Goal: Information Seeking & Learning: Find specific fact

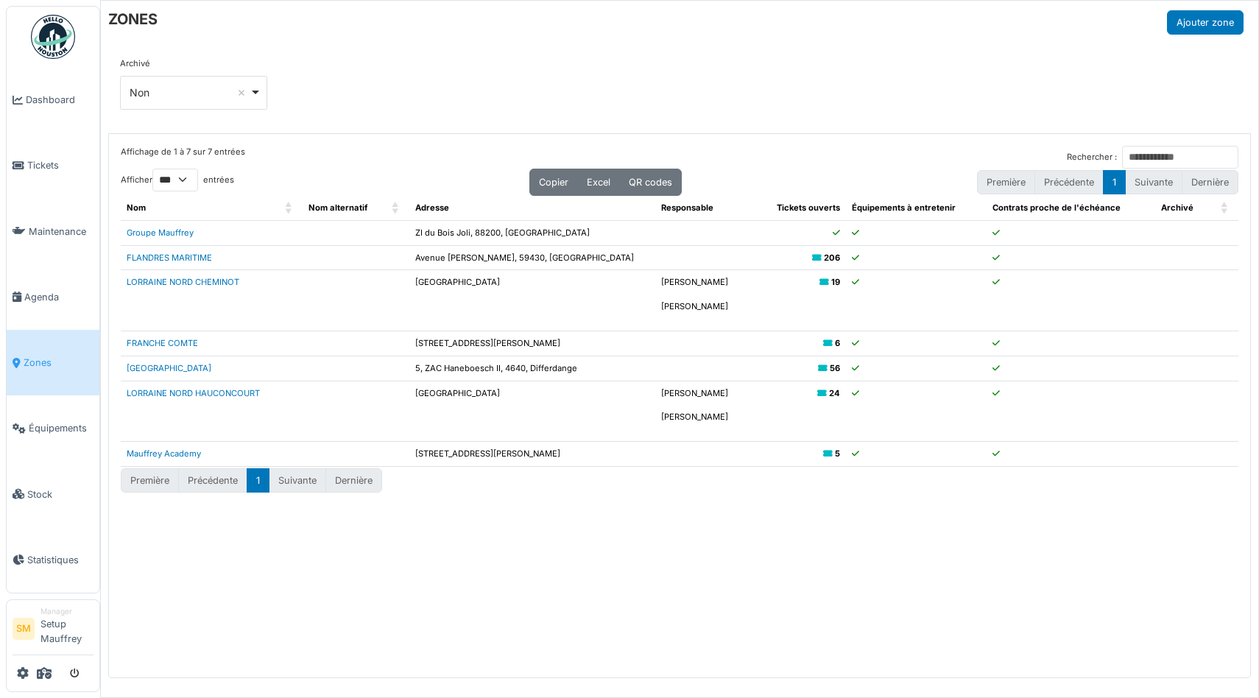
select select "***"
click at [376, 85] on div "Archivé *** Non Remove item Tous Oui Non" at bounding box center [680, 89] width 1120 height 64
click at [79, 675] on icon "submit" at bounding box center [75, 675] width 10 height 10
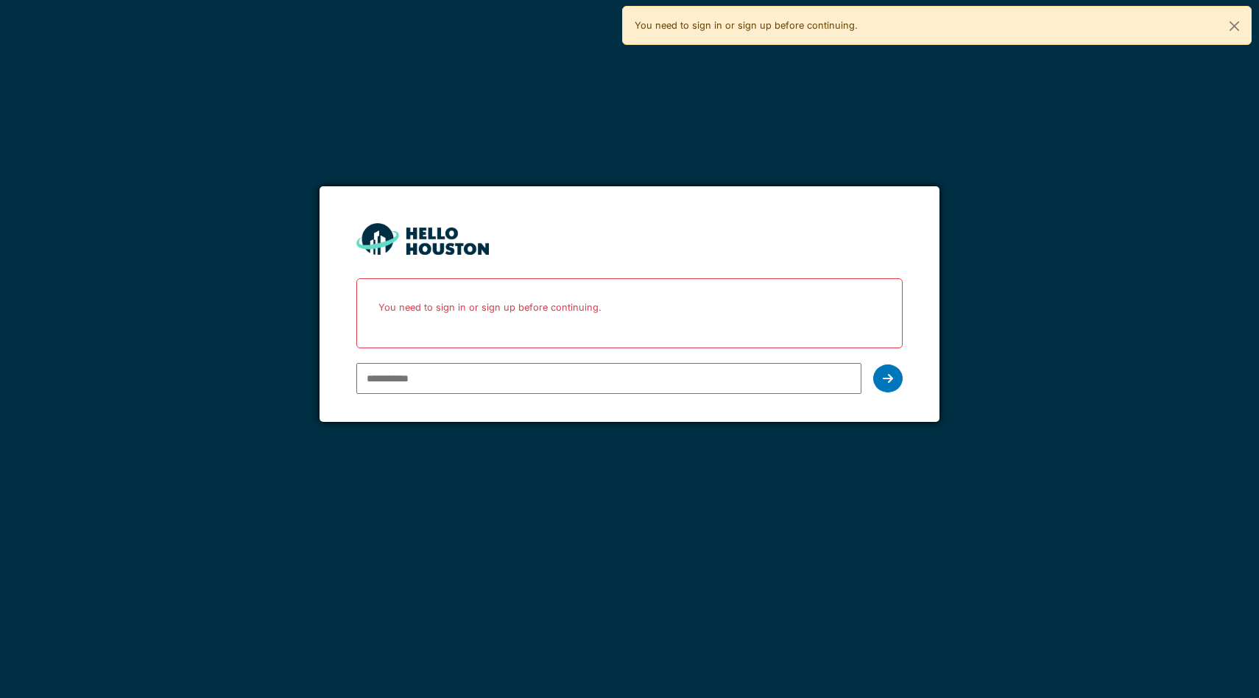
type input "**********"
click at [460, 380] on input "**********" at bounding box center [608, 378] width 505 height 31
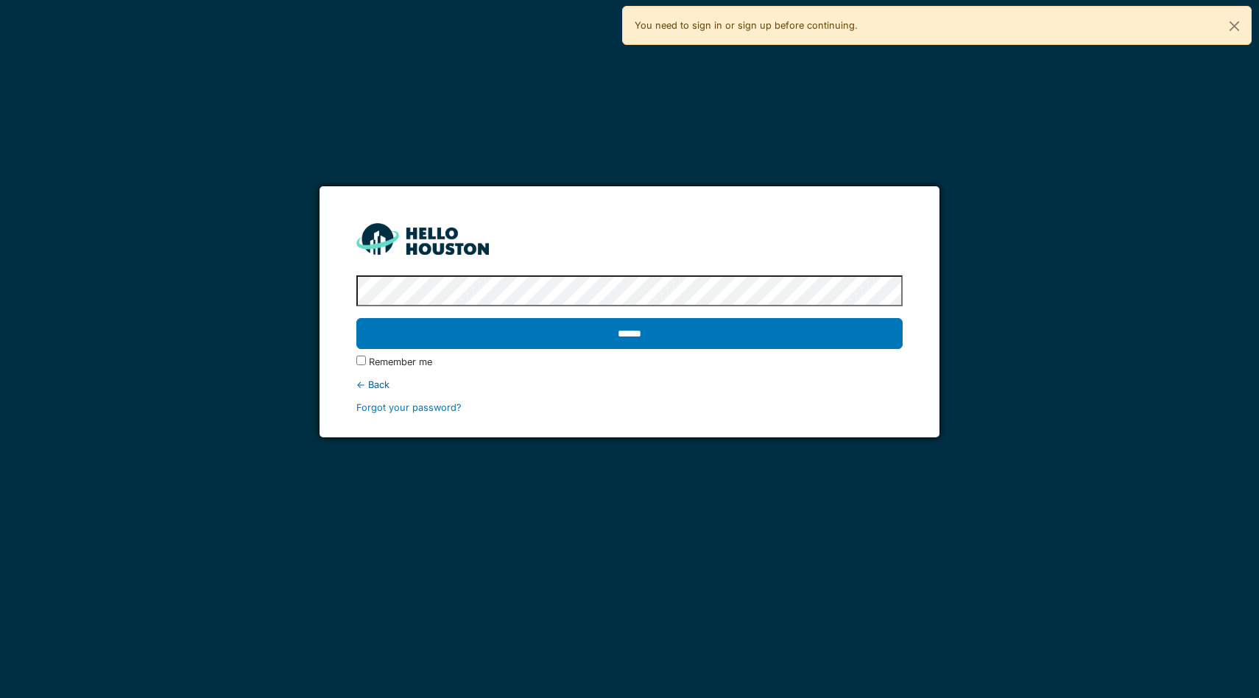
click at [356, 318] on input "******" at bounding box center [629, 333] width 547 height 31
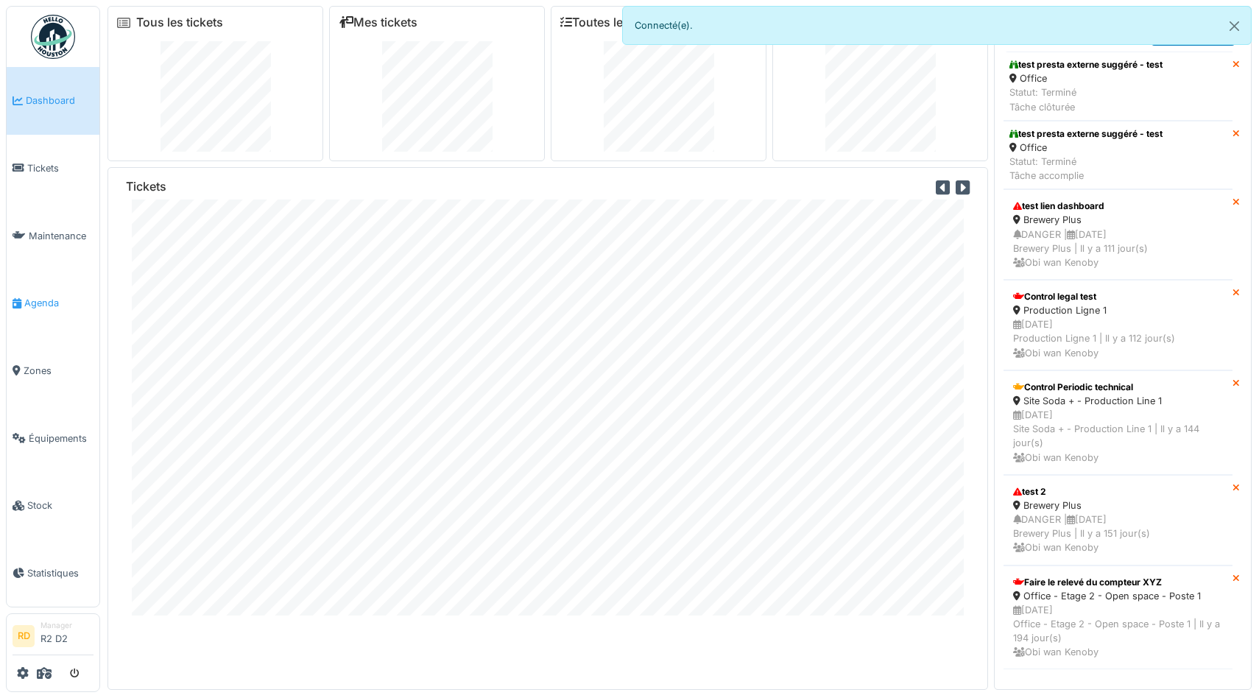
click at [47, 305] on span "Agenda" at bounding box center [58, 303] width 69 height 14
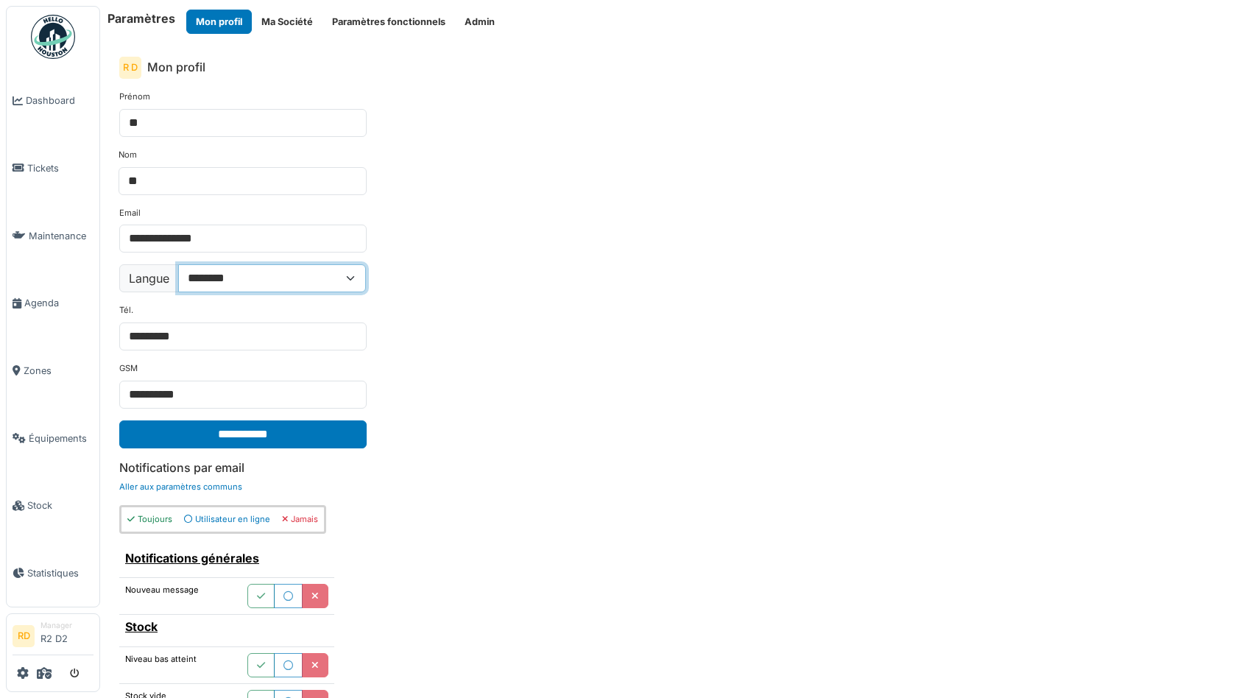
click at [223, 280] on select "**********" at bounding box center [272, 278] width 188 height 28
select select "**"
click at [179, 264] on select "**********" at bounding box center [272, 278] width 188 height 28
click at [244, 429] on input "**********" at bounding box center [242, 435] width 247 height 28
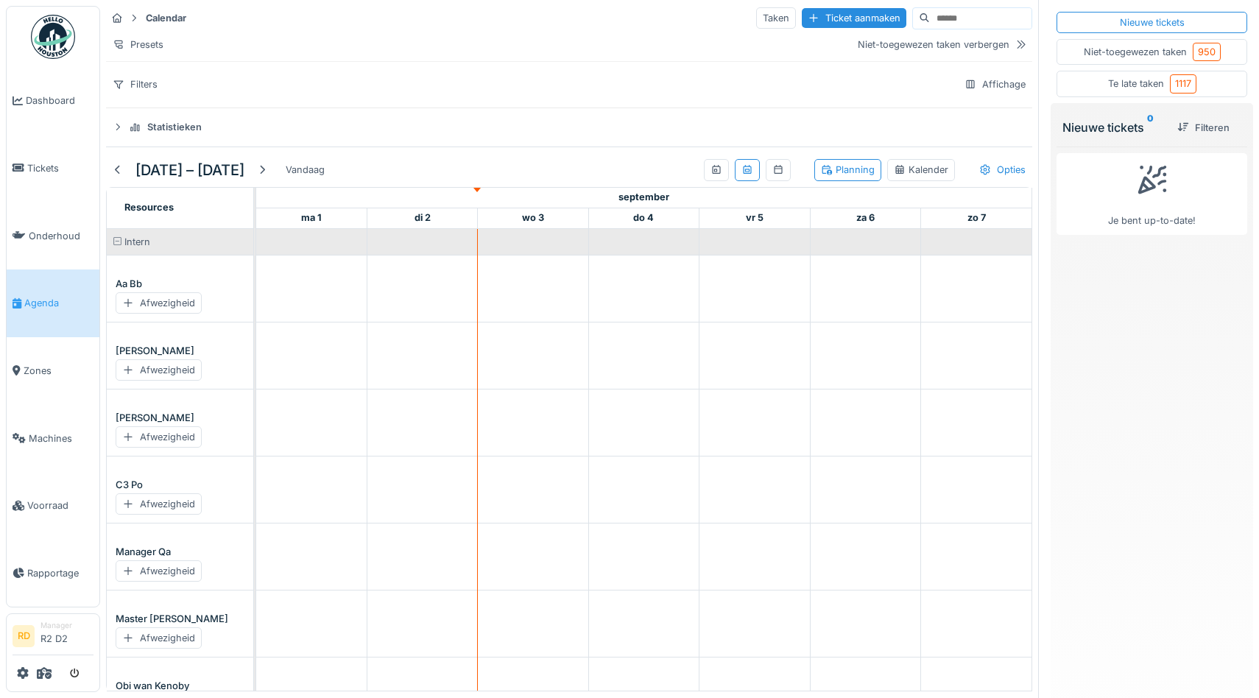
click at [1114, 50] on div "Niet-toegewezen taken 950" at bounding box center [1152, 52] width 137 height 18
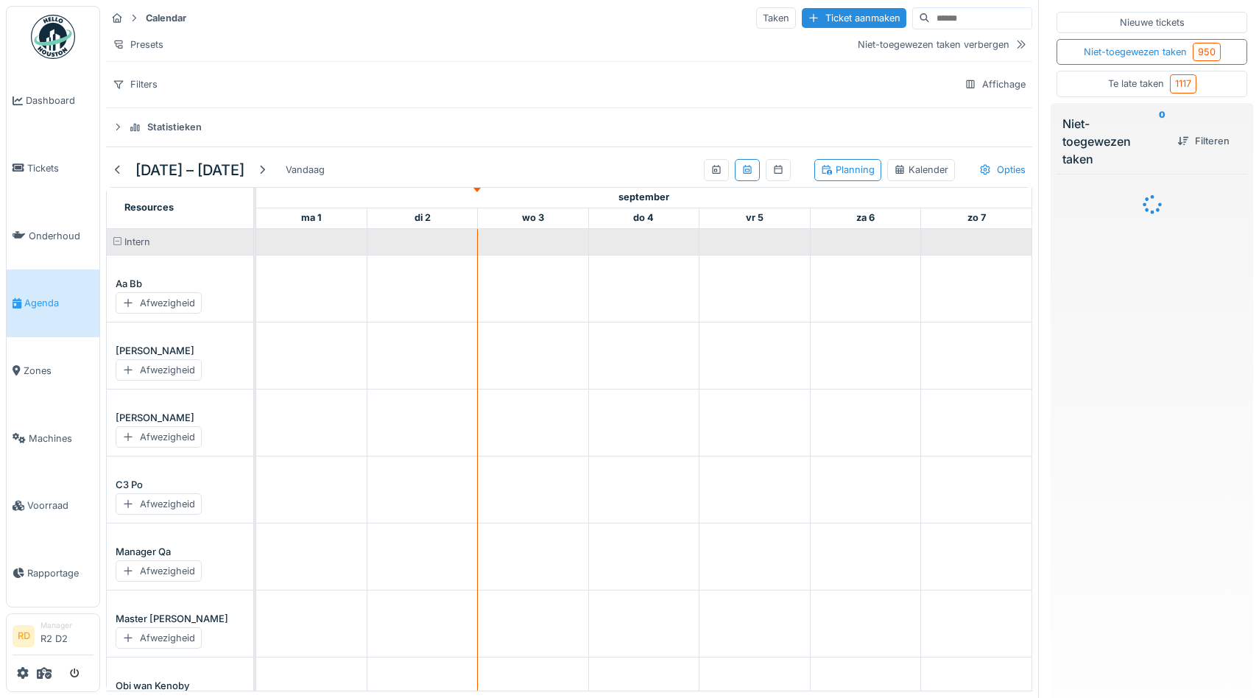
click at [1114, 81] on div "Te late taken 1117" at bounding box center [1152, 83] width 88 height 18
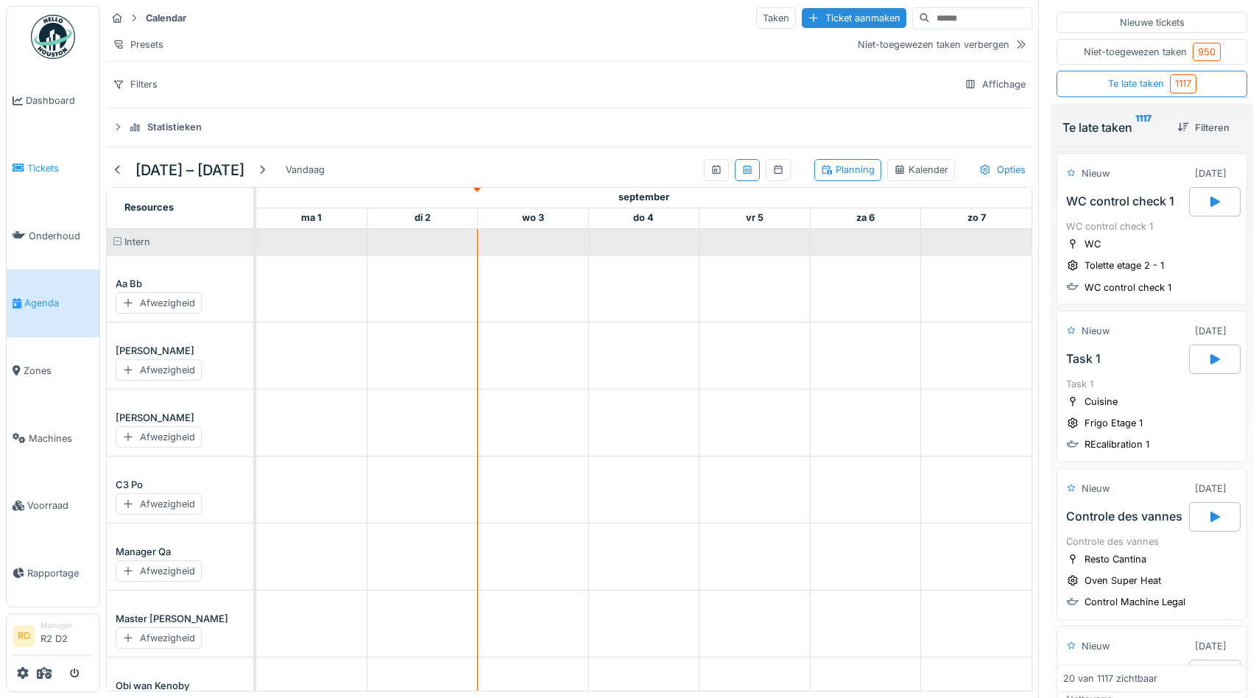
click at [43, 175] on span "Tickets" at bounding box center [60, 168] width 66 height 14
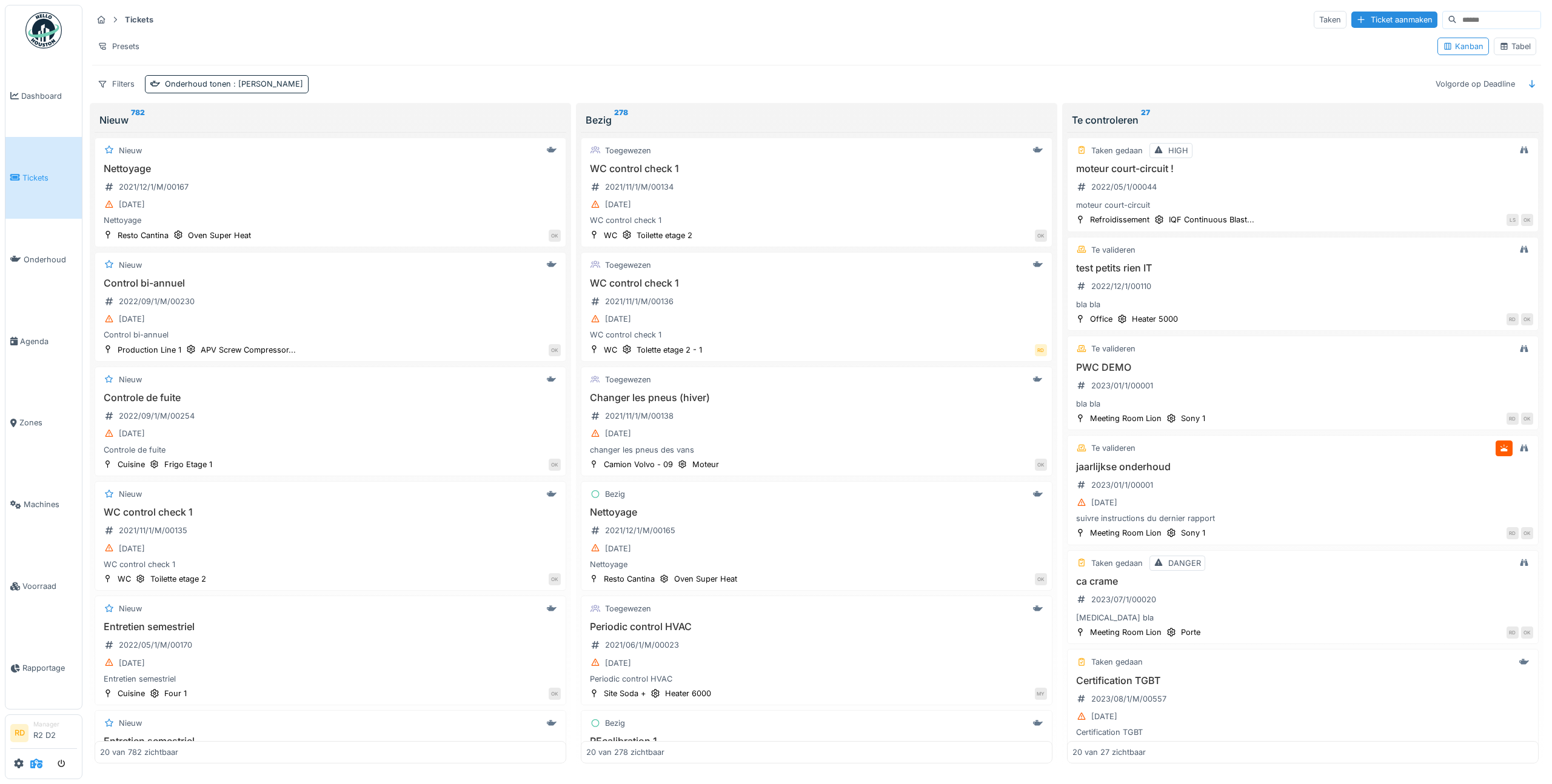
click at [35, 573] on icon at bounding box center [36, 763] width 12 height 10
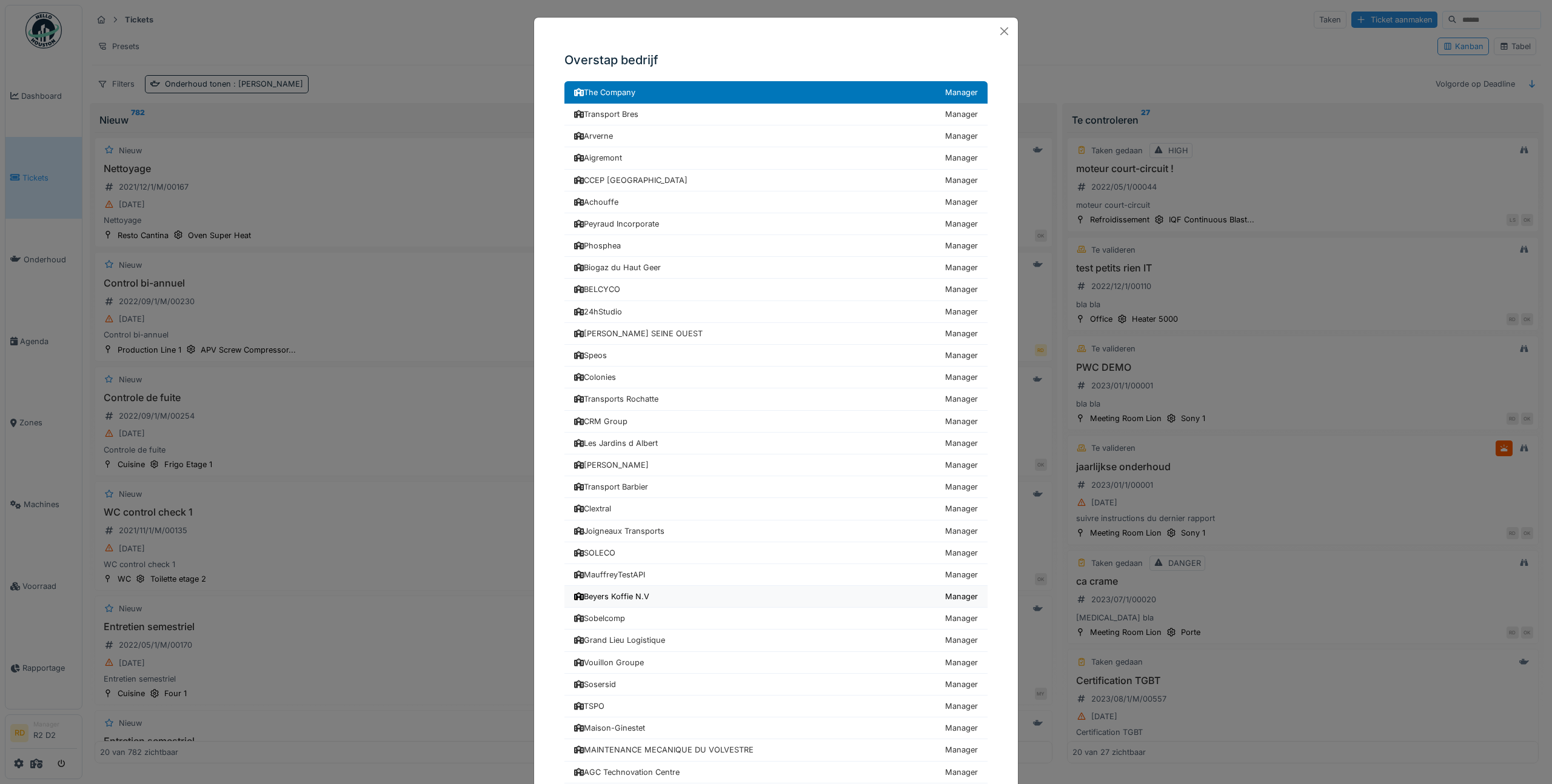
click at [612, 573] on div "Beyers Koffie N.V" at bounding box center [611, 596] width 75 height 12
click at [500, 57] on div "Overstap bedrijf The Company Manager Transport Bres Manager Arverne Manager Aig…" at bounding box center [776, 392] width 1552 height 784
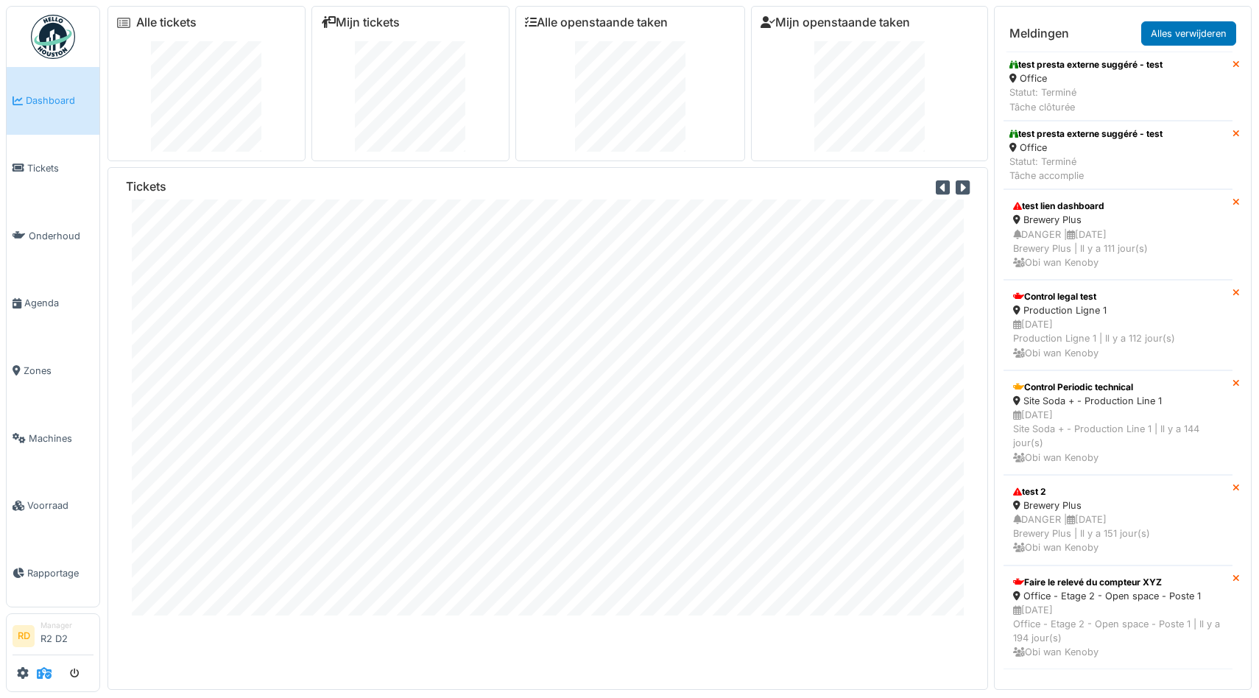
click at [41, 677] on icon at bounding box center [44, 673] width 15 height 12
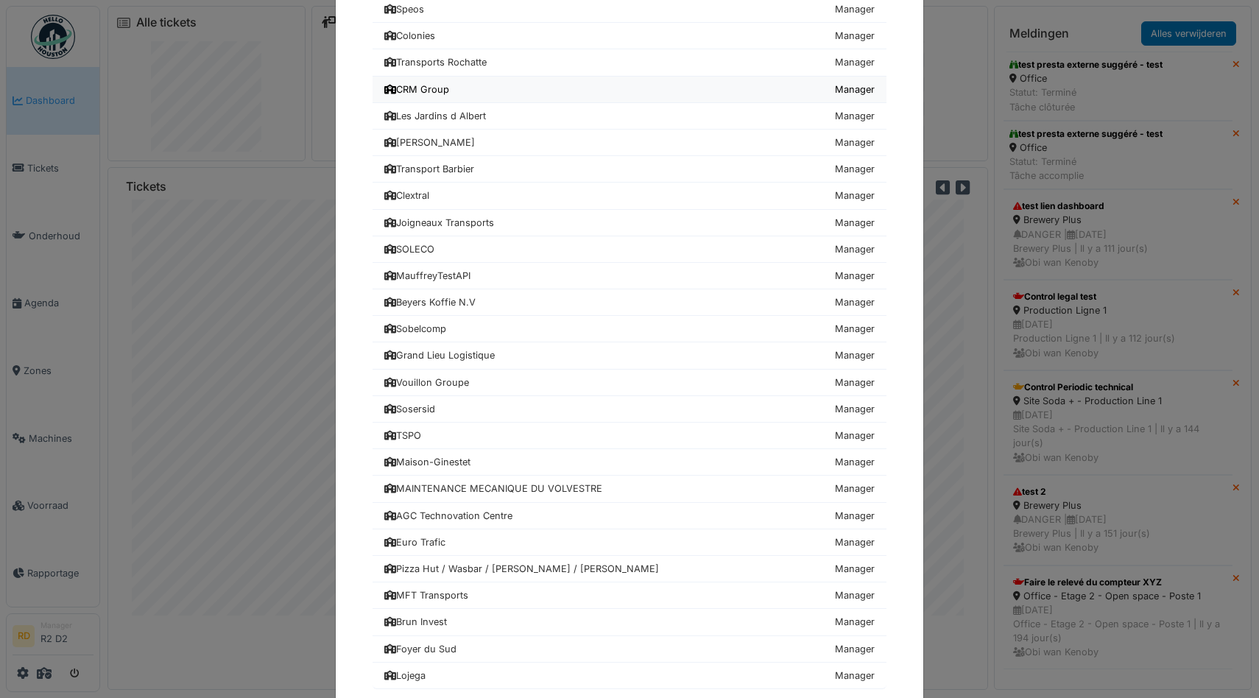
scroll to position [460, 0]
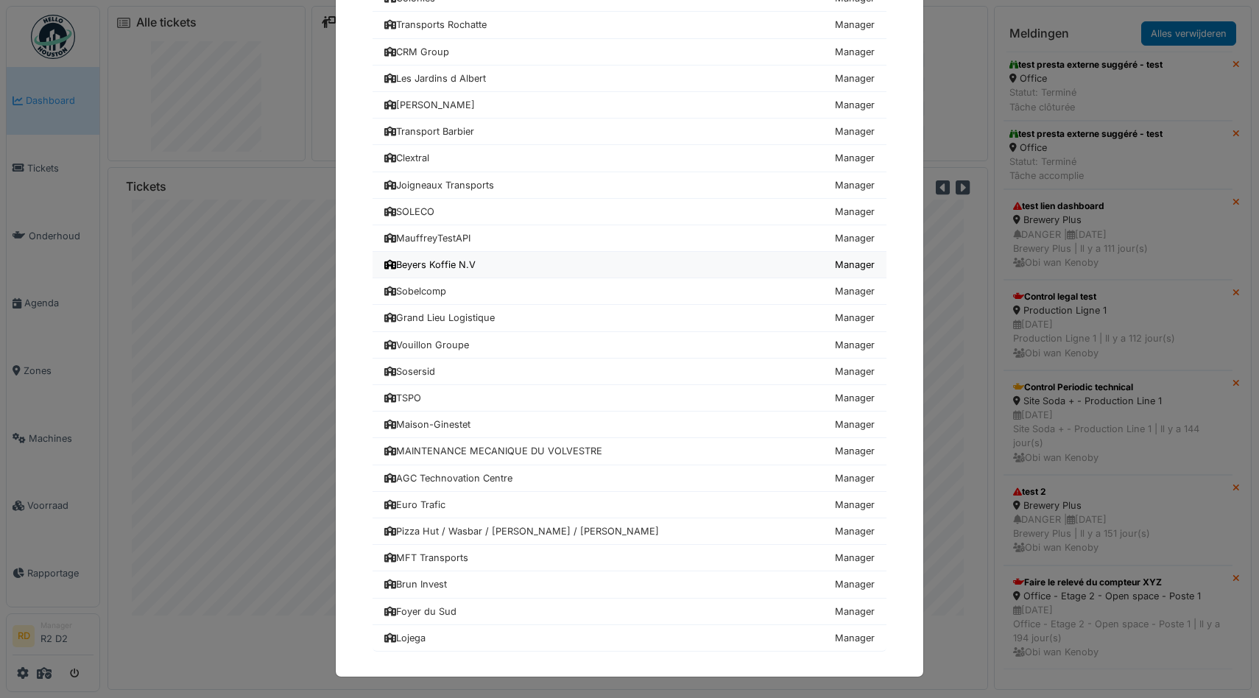
click at [430, 265] on div "Beyers Koffie N.V" at bounding box center [429, 265] width 91 height 14
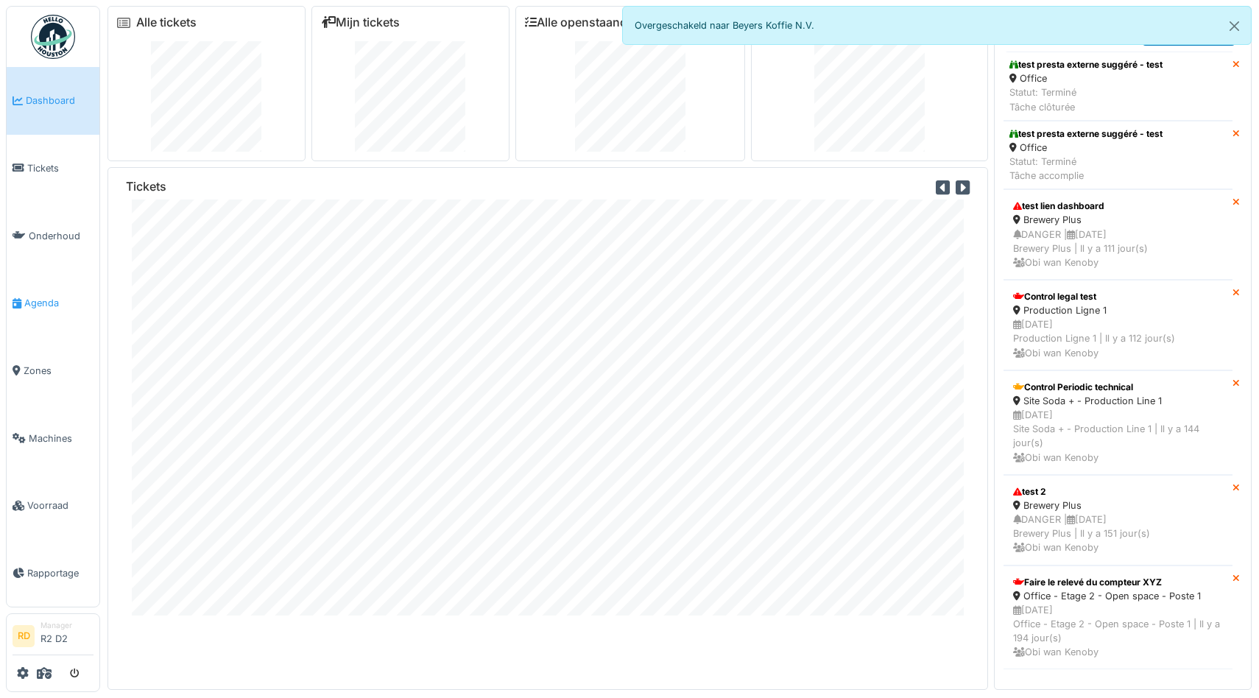
click at [41, 304] on span "Agenda" at bounding box center [58, 303] width 69 height 14
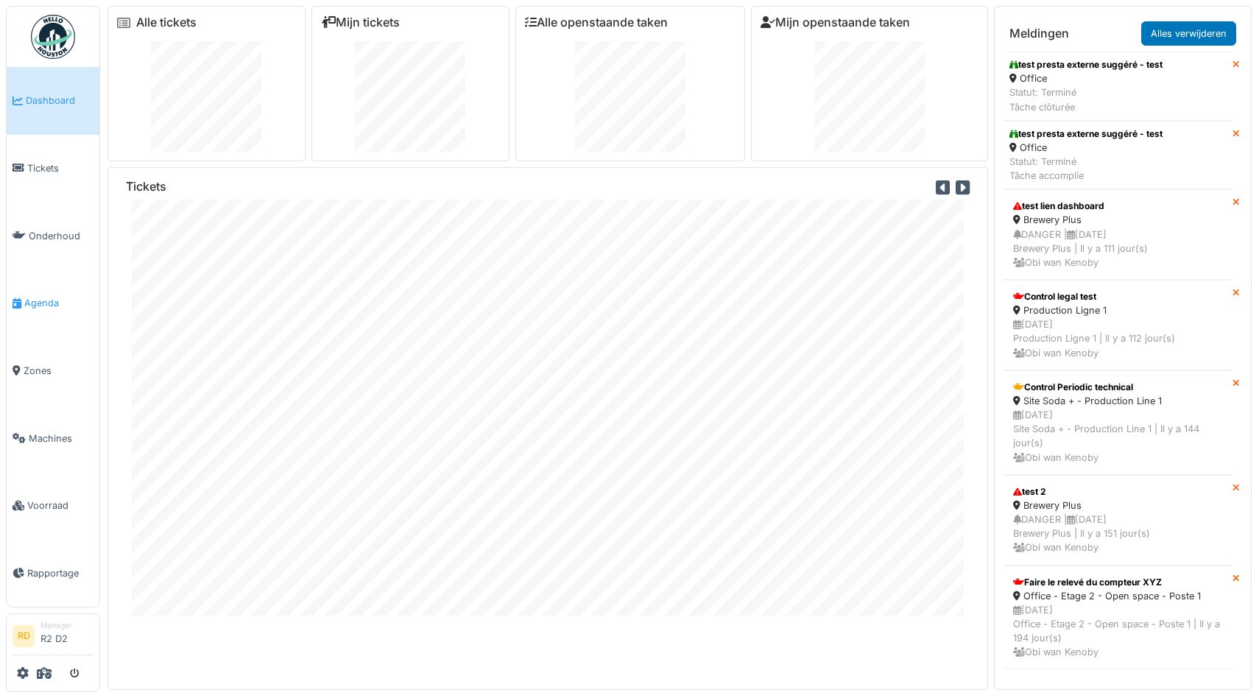
click at [58, 296] on span "Agenda" at bounding box center [58, 303] width 69 height 14
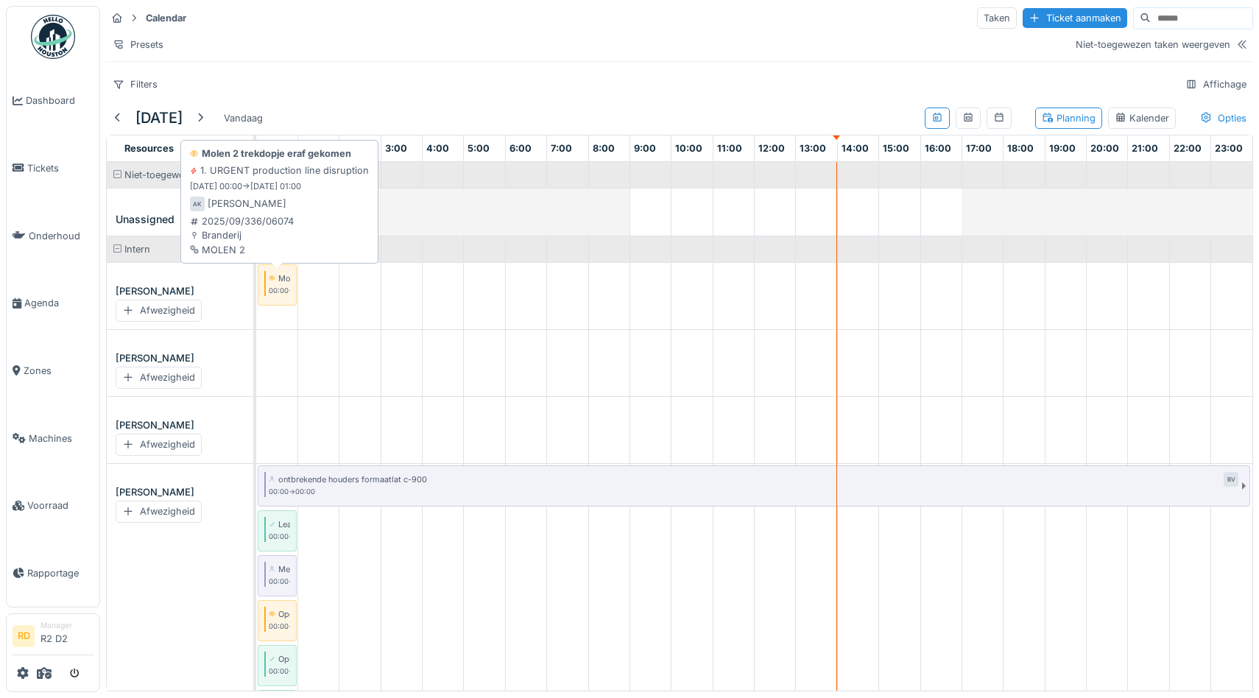
click at [275, 287] on small "00:00 -> 01:00" at bounding box center [291, 291] width 45 height 10
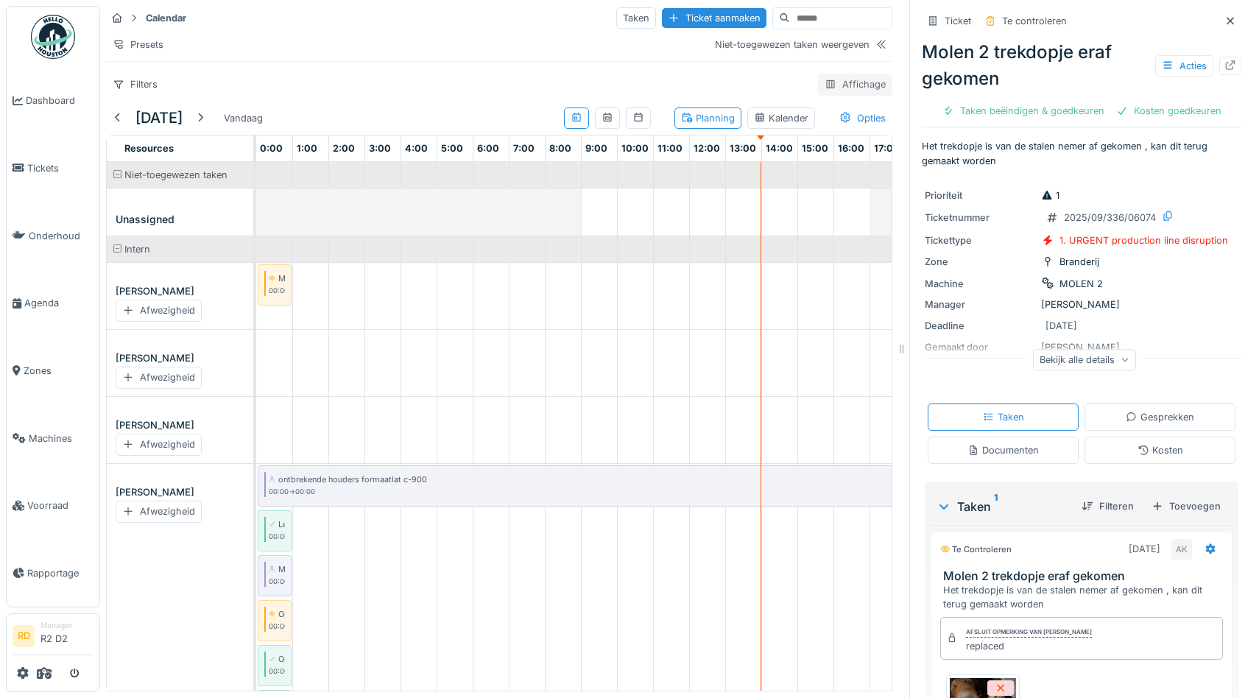
click at [853, 78] on div "Affichage" at bounding box center [855, 84] width 74 height 21
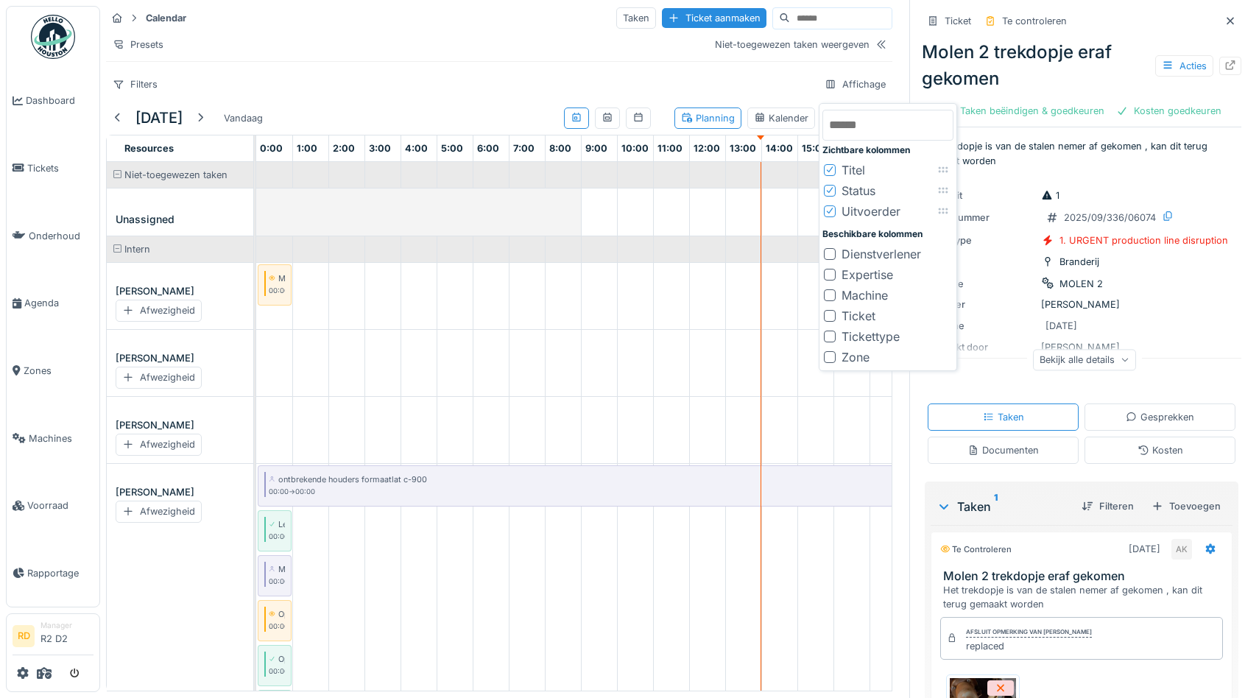
click at [868, 270] on div "Expertise" at bounding box center [868, 275] width 52 height 18
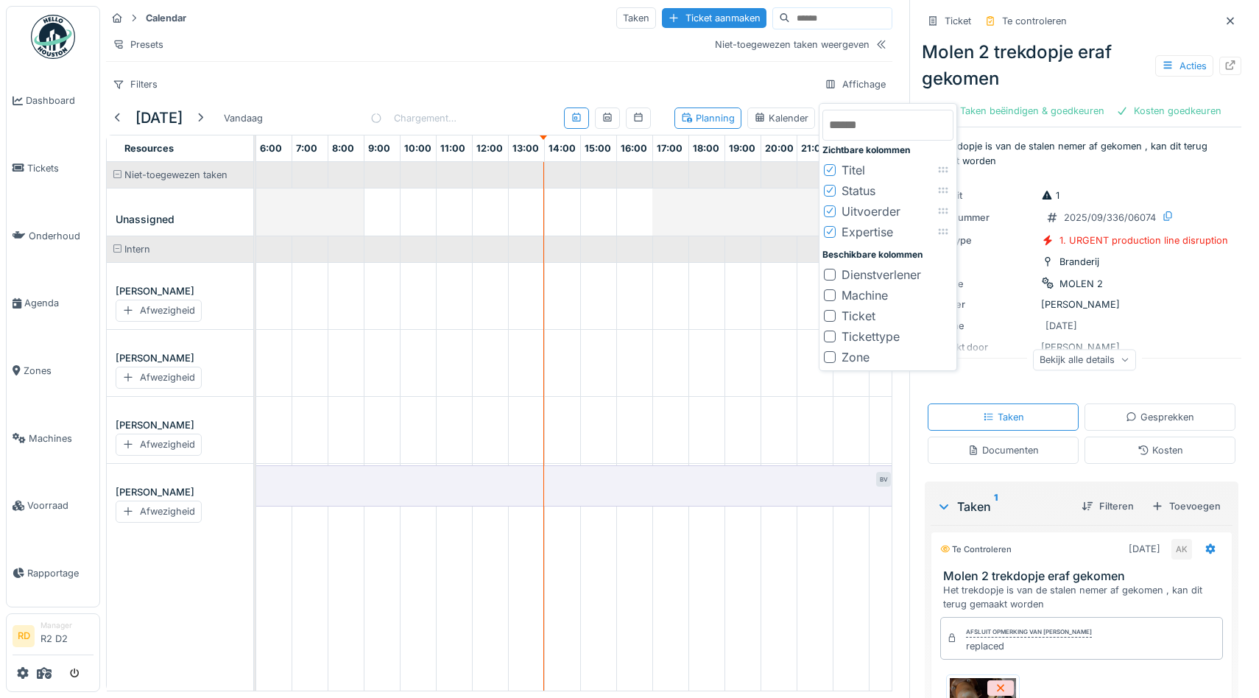
click at [865, 295] on div "Machine" at bounding box center [865, 296] width 46 height 18
click at [860, 313] on div "Ticket" at bounding box center [859, 316] width 34 height 18
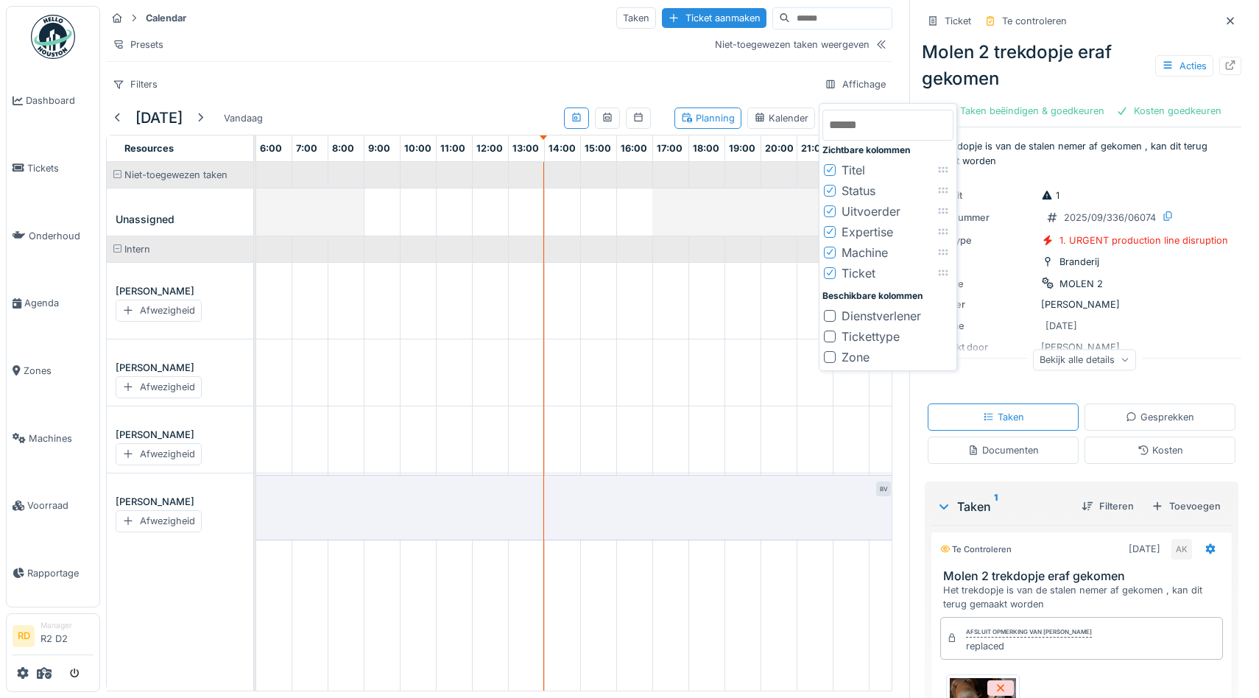
click at [868, 331] on div "Tickettype" at bounding box center [871, 337] width 58 height 18
click at [858, 358] on div "Zone" at bounding box center [856, 357] width 28 height 18
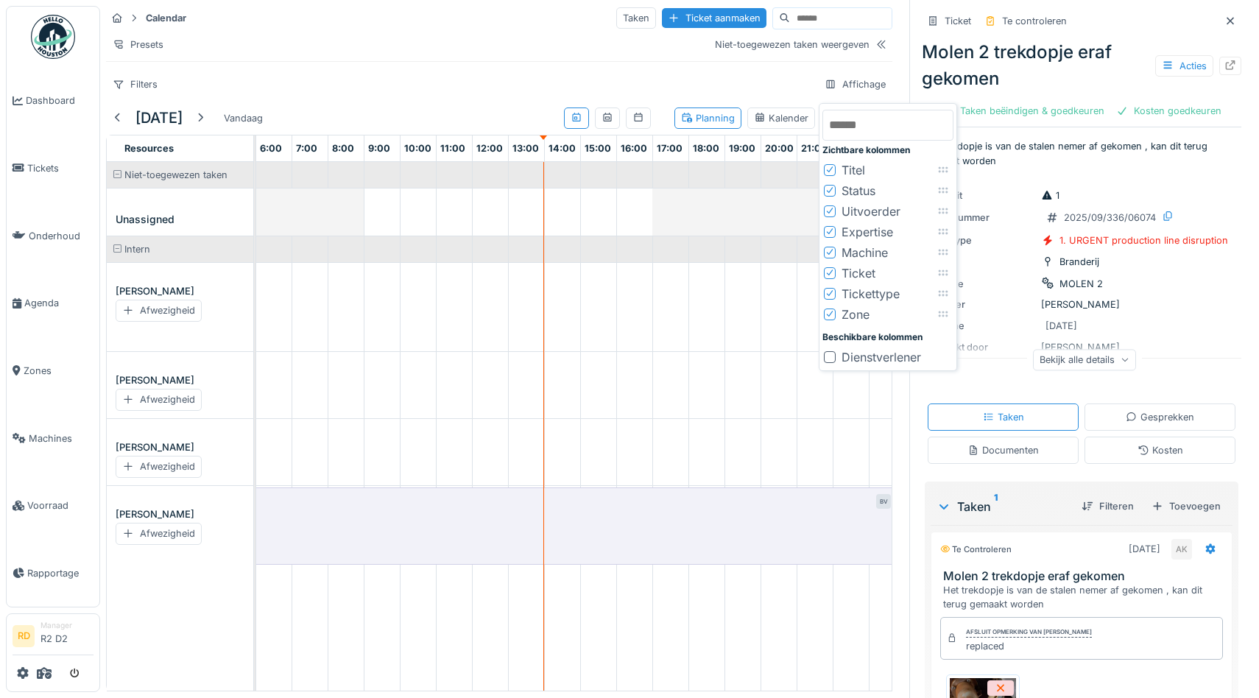
click at [858, 358] on div "Dienstverlener" at bounding box center [882, 357] width 80 height 18
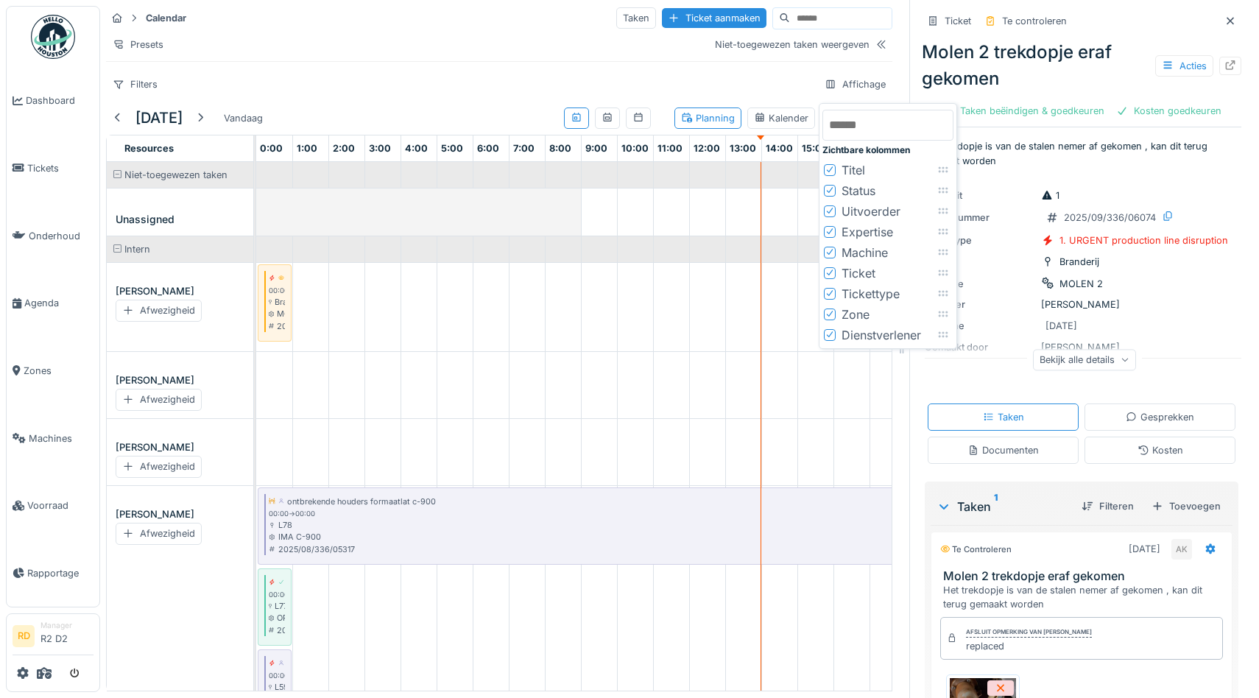
click at [682, 85] on div "Filters Affichage" at bounding box center [499, 84] width 787 height 21
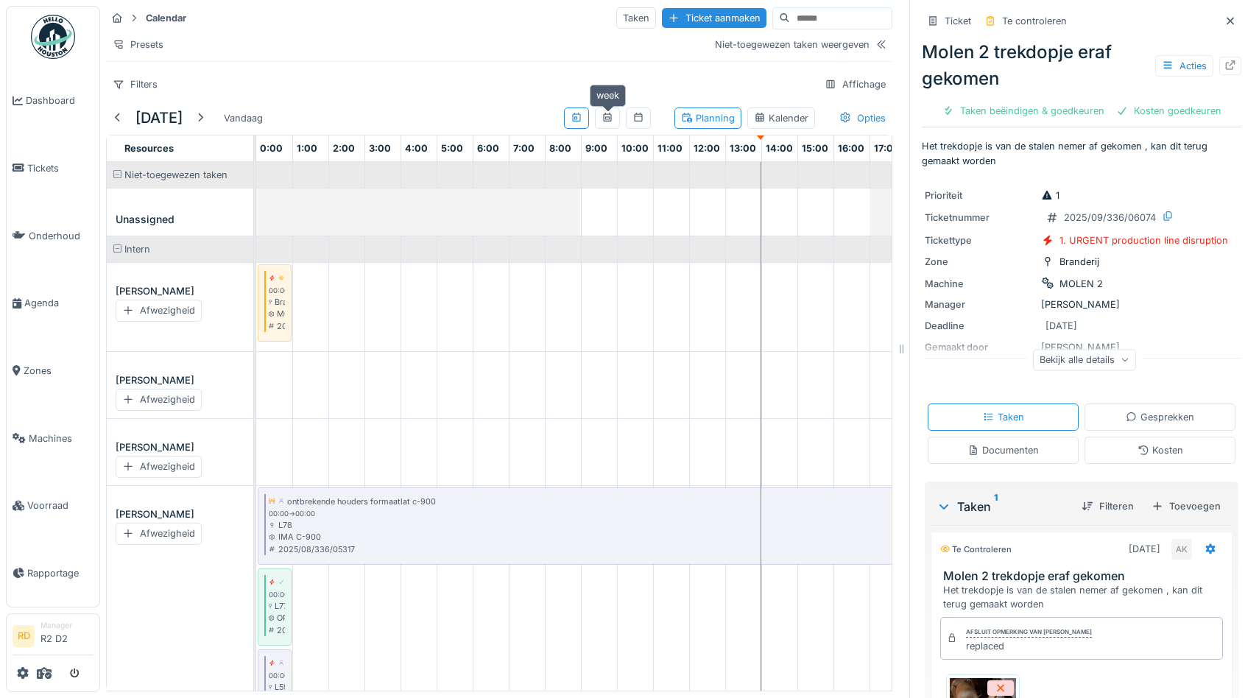
click at [607, 111] on div at bounding box center [608, 118] width 12 height 14
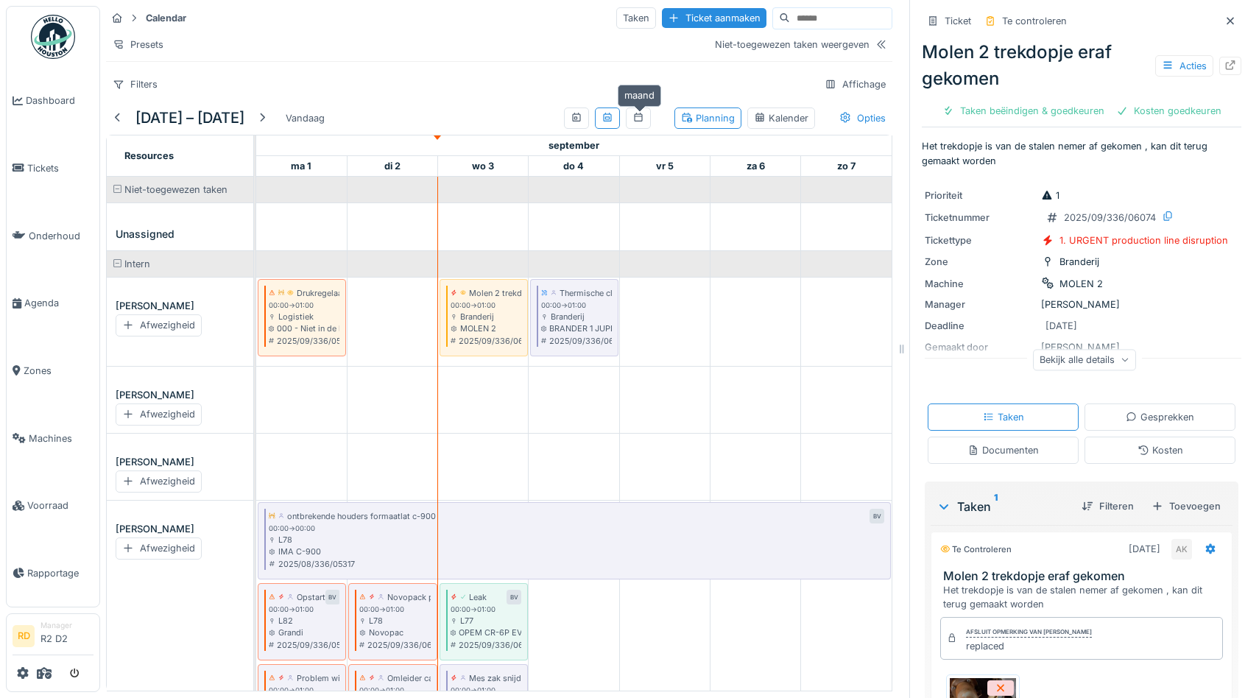
click at [642, 121] on icon at bounding box center [638, 117] width 8 height 9
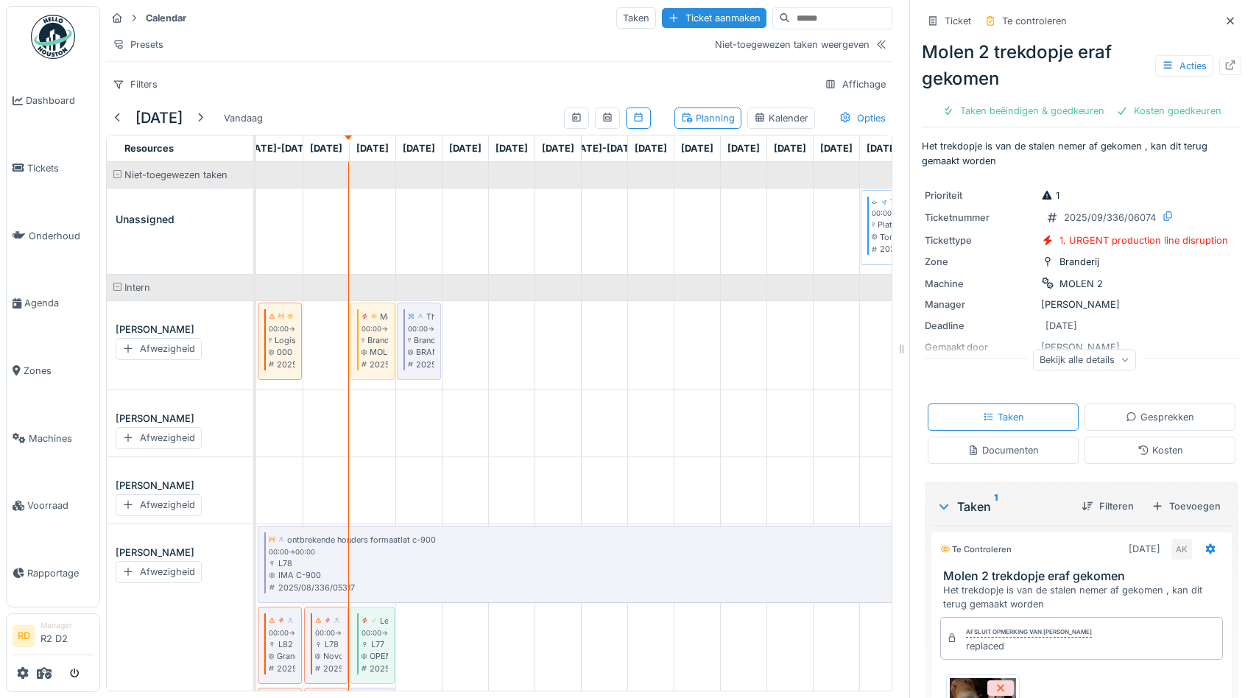
click at [773, 116] on div "Kalender" at bounding box center [781, 118] width 55 height 14
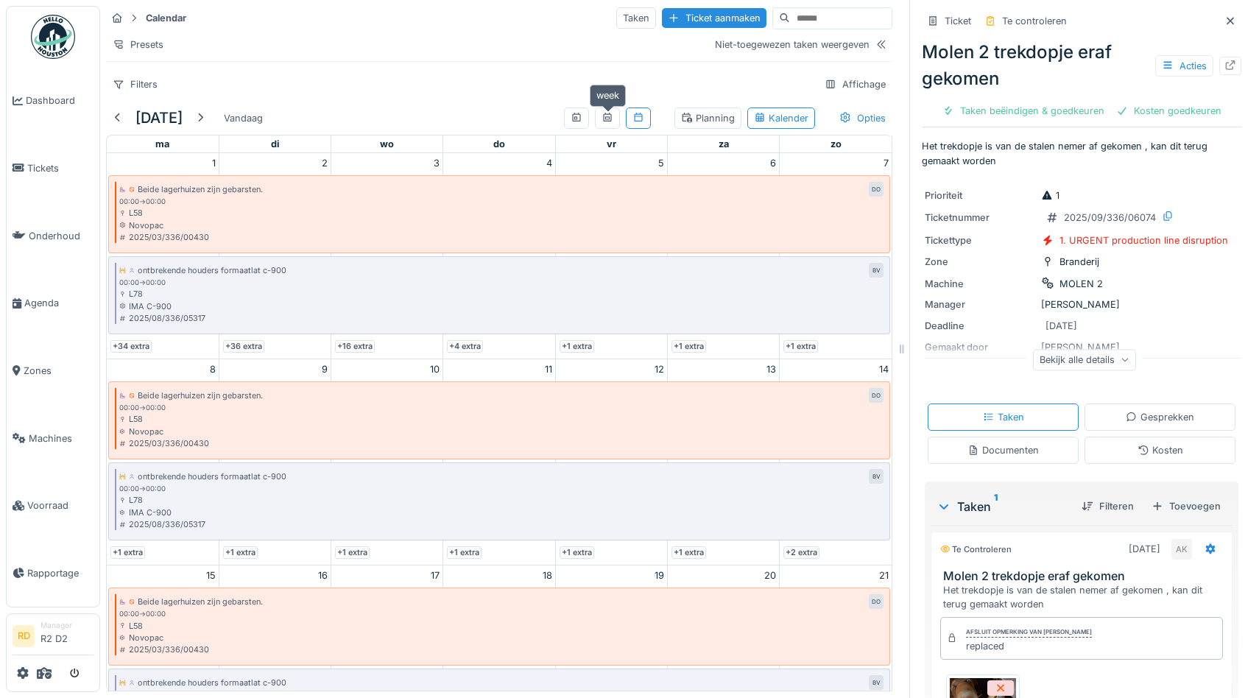
click at [606, 122] on icon at bounding box center [608, 118] width 12 height 10
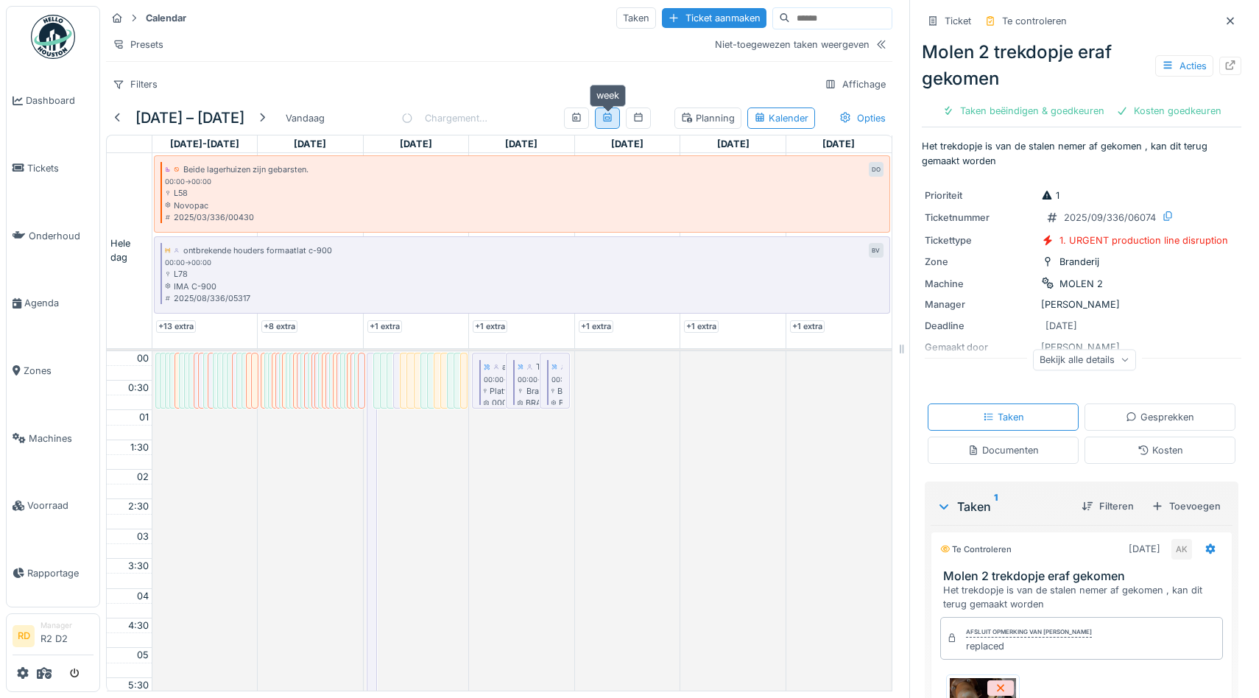
scroll to position [358, 0]
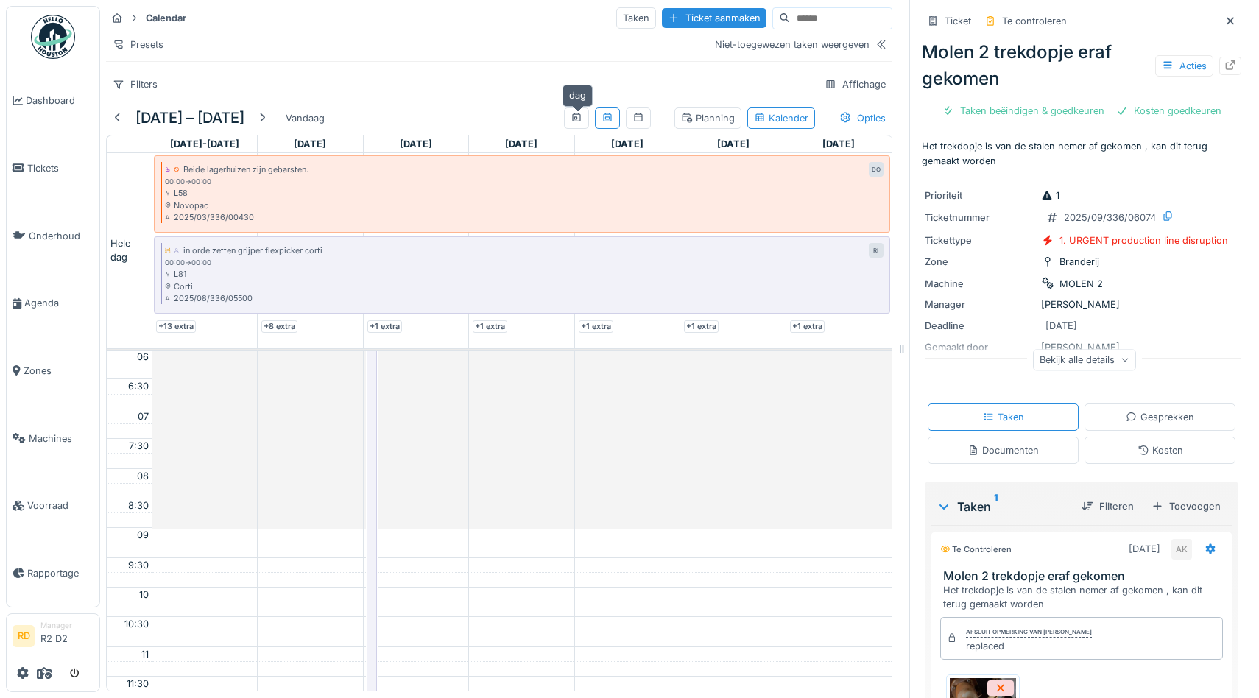
click at [577, 118] on icon at bounding box center [576, 117] width 8 height 9
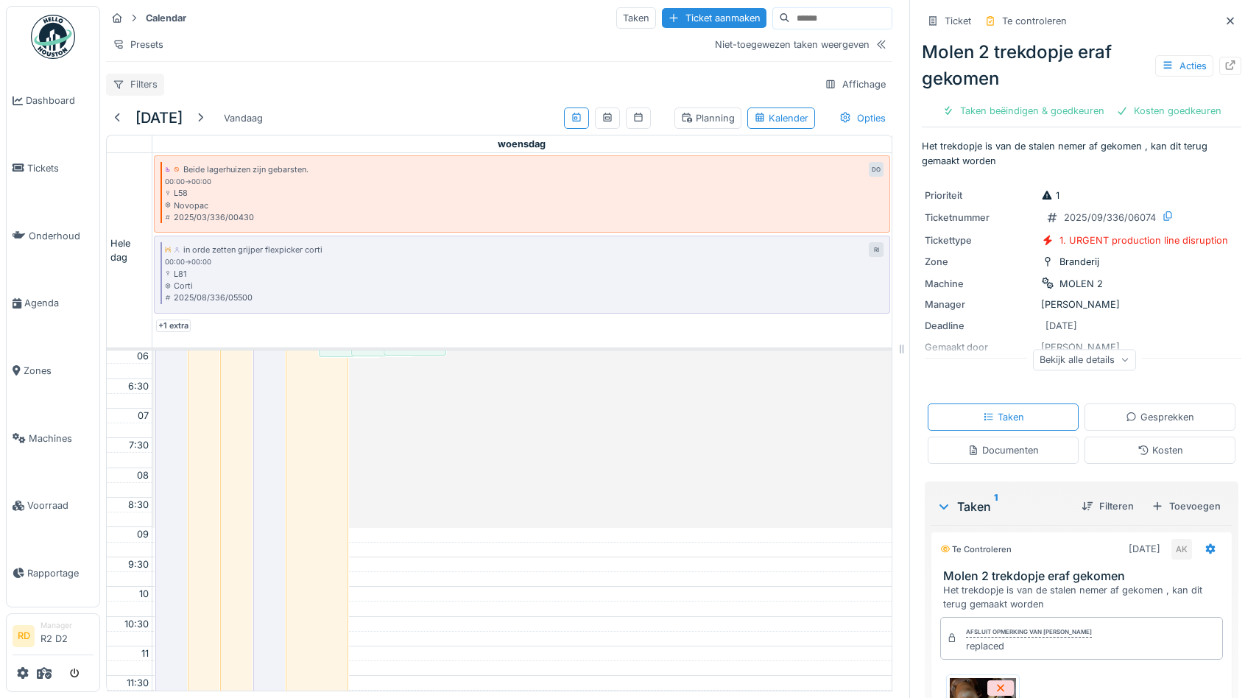
click at [141, 85] on div "Filters" at bounding box center [135, 84] width 58 height 21
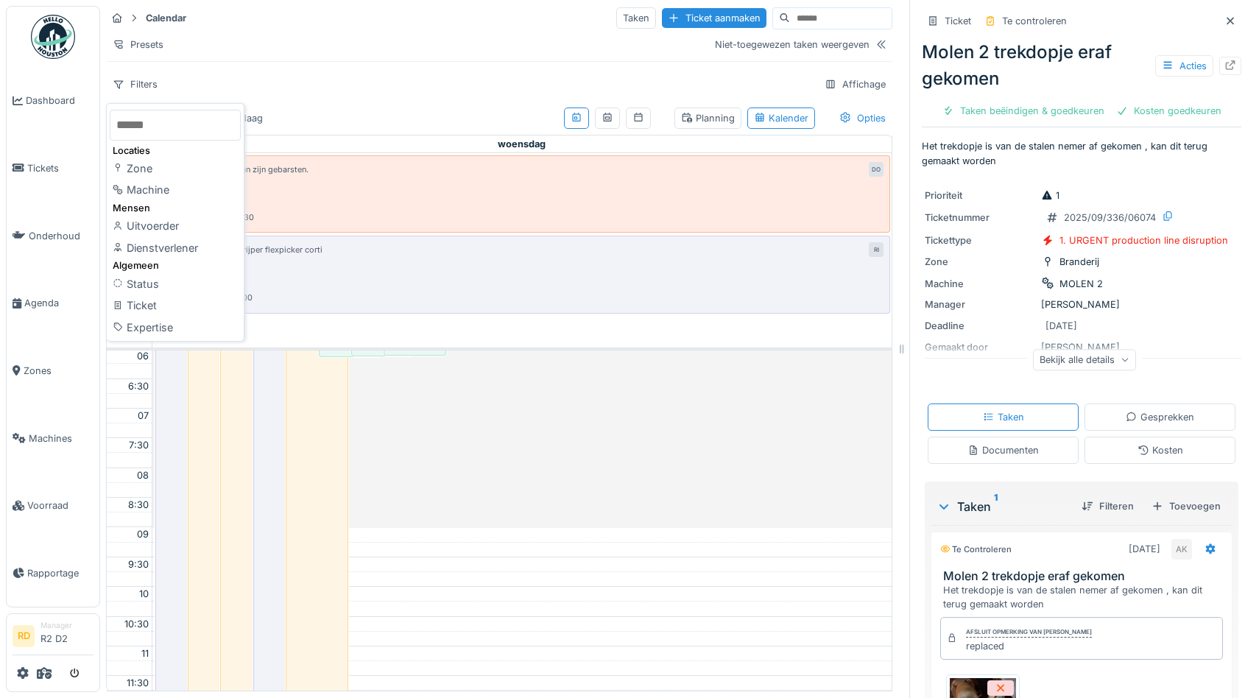
click at [233, 45] on div "Presets" at bounding box center [405, 44] width 598 height 21
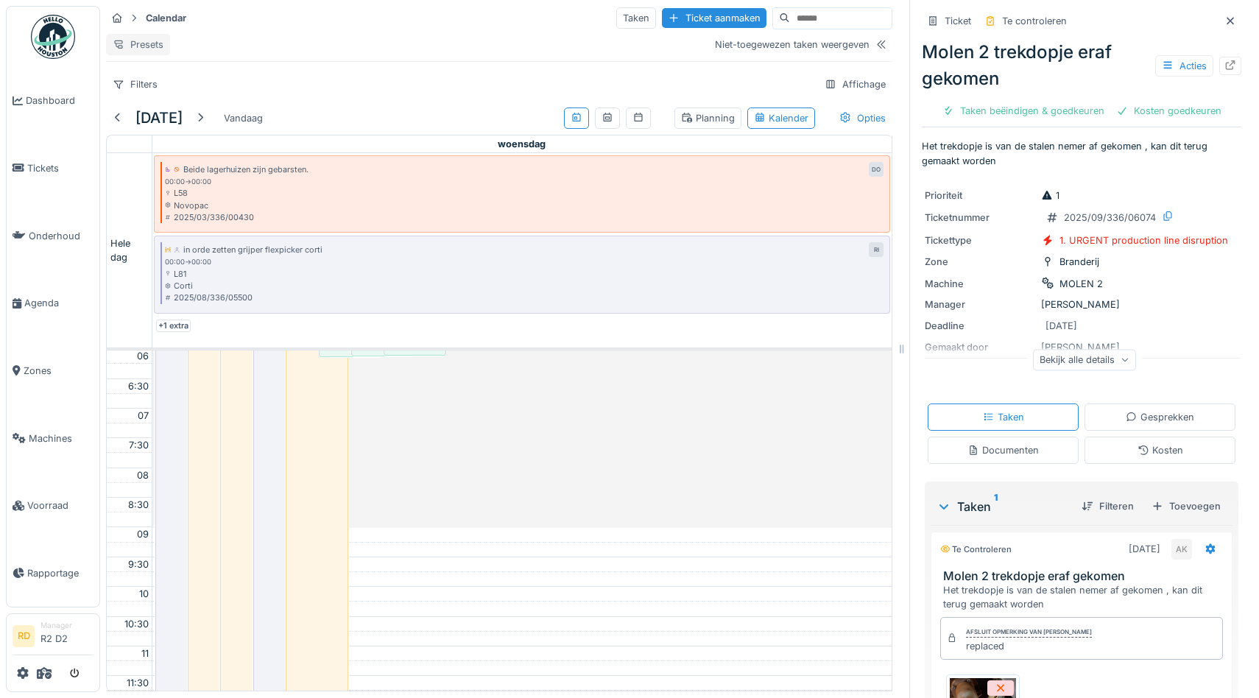
click at [156, 49] on div "Presets" at bounding box center [138, 44] width 64 height 21
click at [189, 80] on div "Nieuwe weergave" at bounding box center [175, 77] width 130 height 22
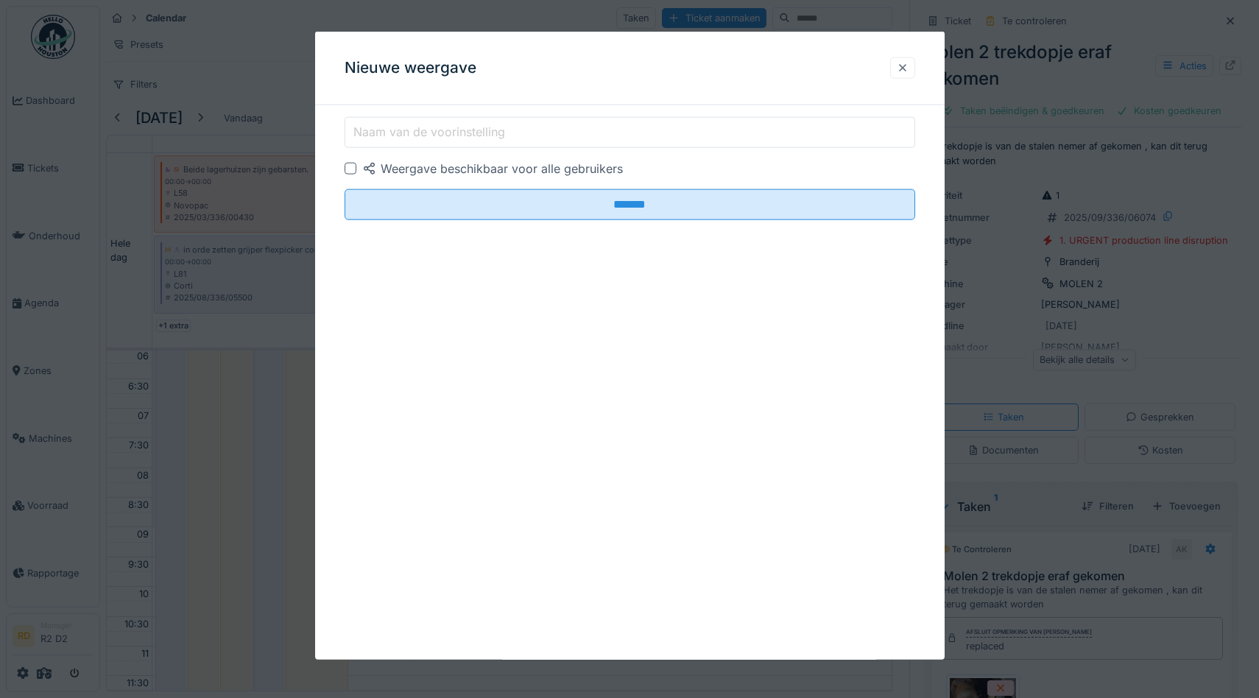
click at [904, 64] on div at bounding box center [903, 68] width 12 height 14
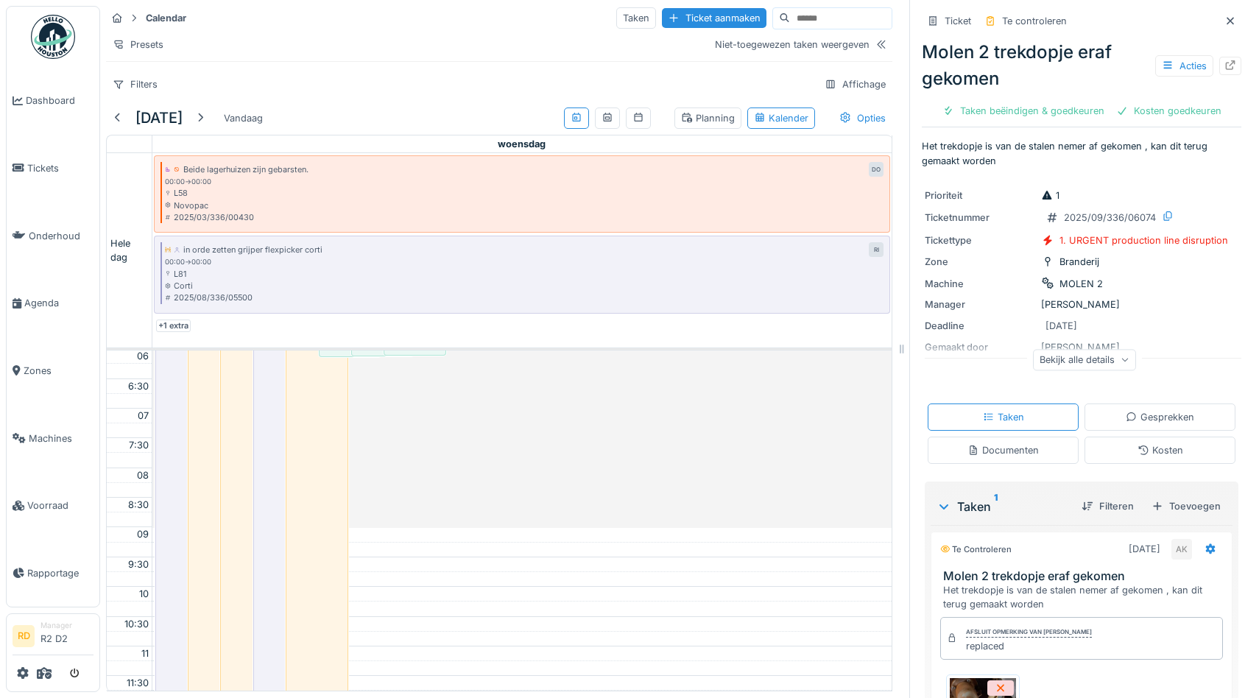
click at [717, 121] on div "Planning" at bounding box center [708, 118] width 54 height 14
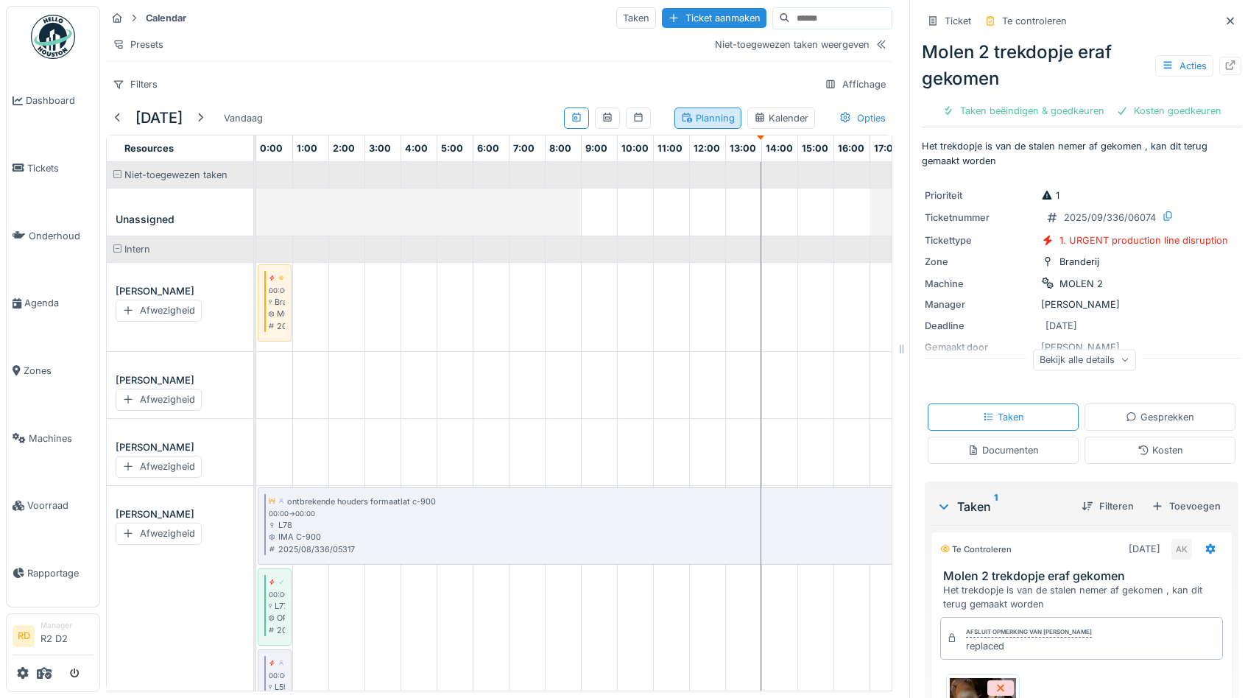
scroll to position [0, 217]
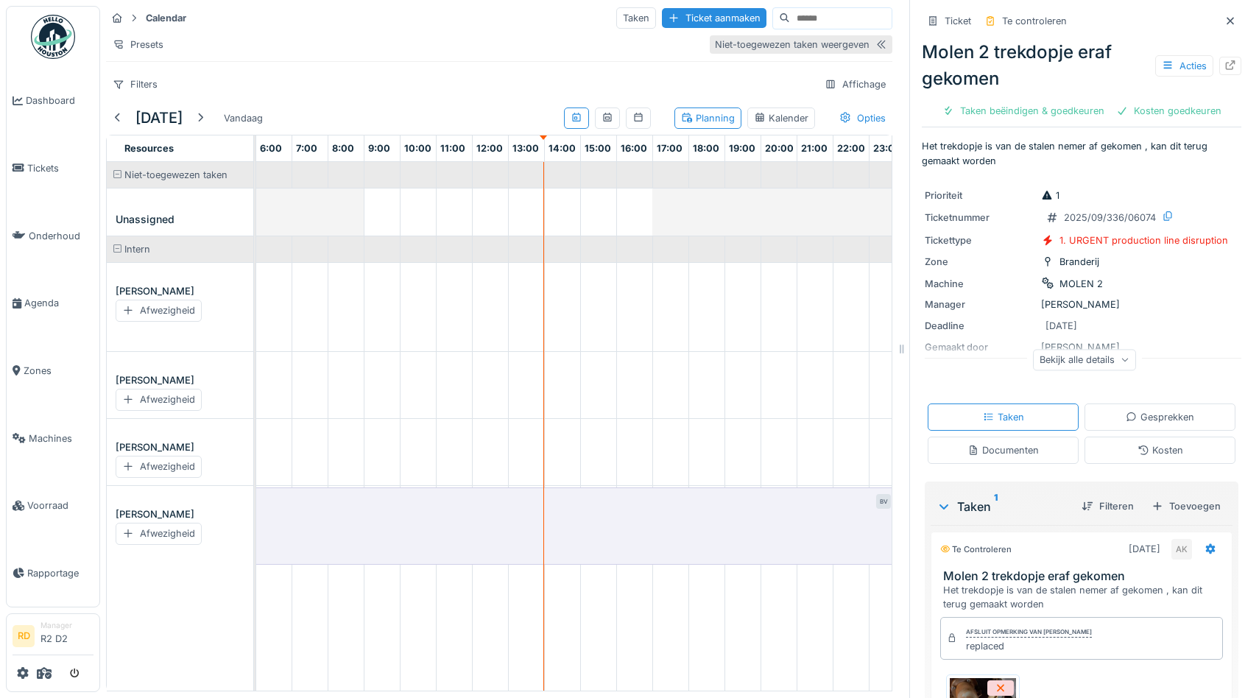
click at [796, 42] on div "Niet-toegewezen taken weergeven" at bounding box center [792, 45] width 155 height 14
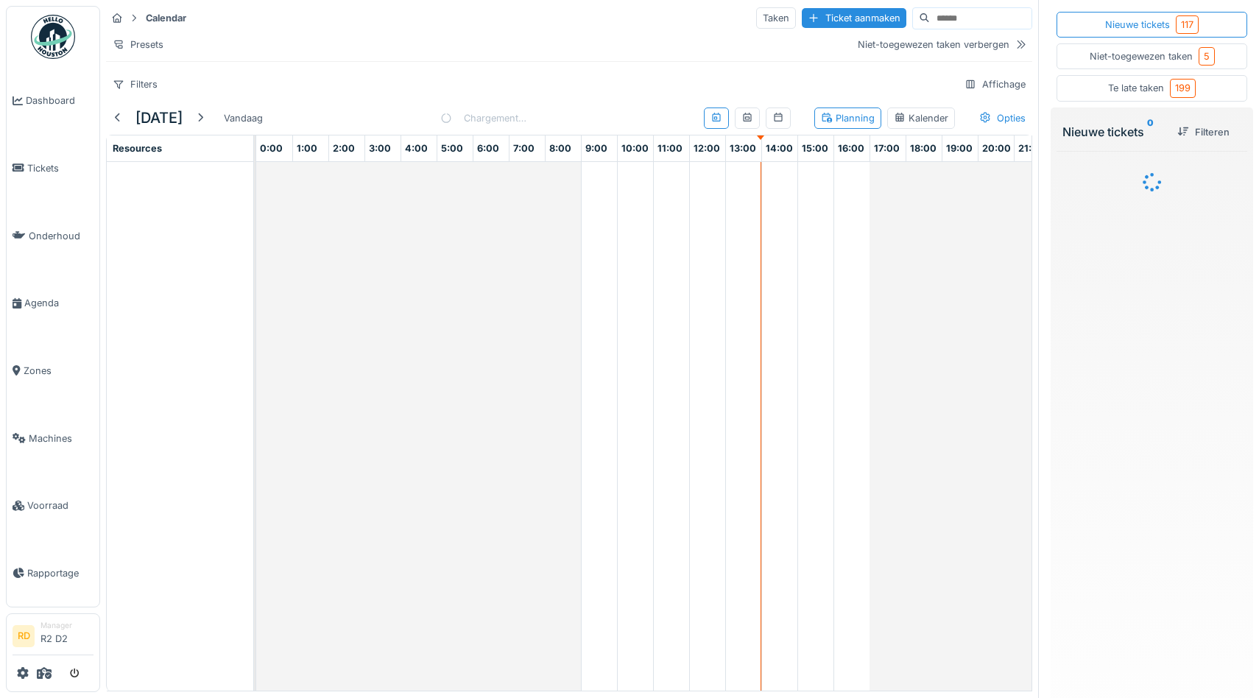
scroll to position [0, 91]
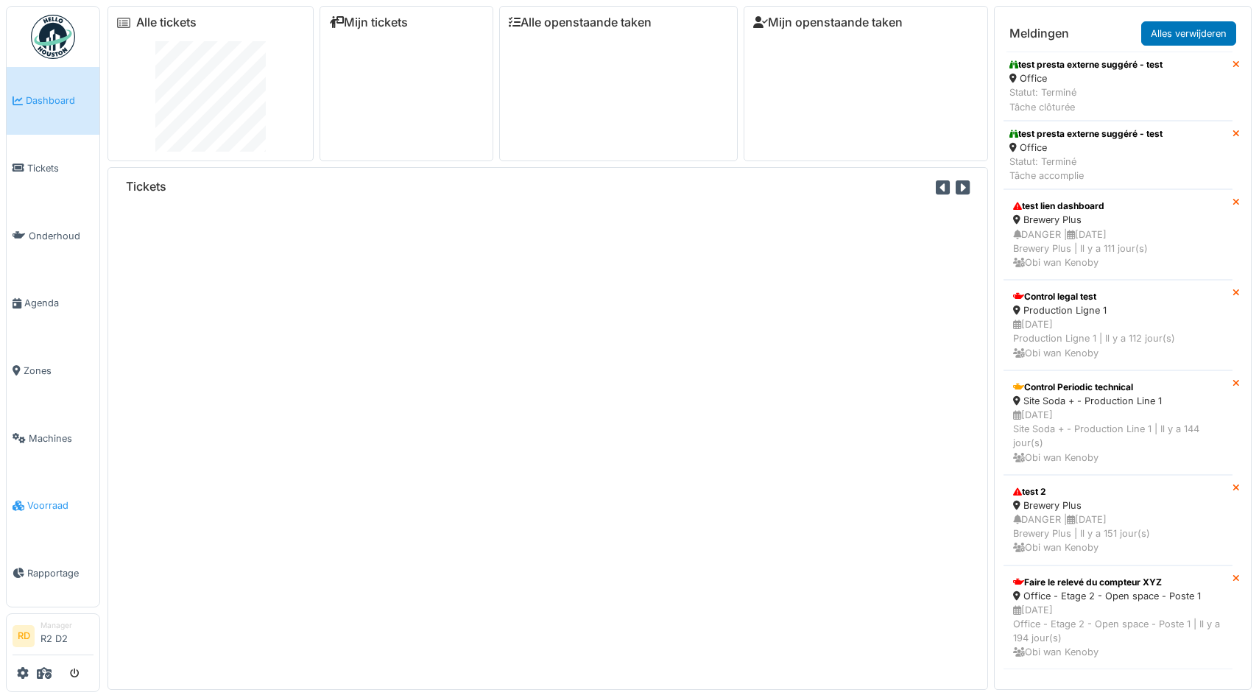
click at [42, 507] on span "Voorraad" at bounding box center [60, 506] width 66 height 14
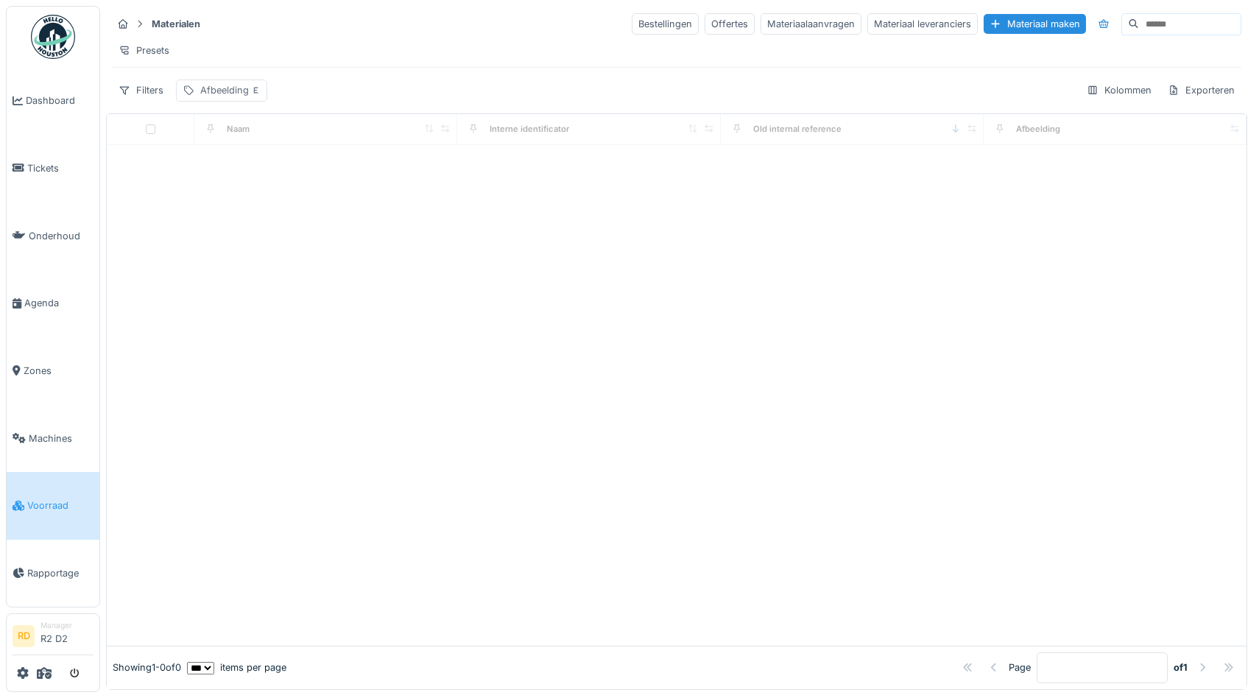
click at [239, 88] on div "Afbeelding" at bounding box center [230, 90] width 60 height 14
click at [396, 133] on div "Verwijderen" at bounding box center [361, 129] width 82 height 20
click at [214, 667] on select "** ** ** *** *** ***" at bounding box center [200, 668] width 27 height 13
select select "**"
click at [199, 662] on select "** ** ** *** *** ***" at bounding box center [200, 668] width 27 height 13
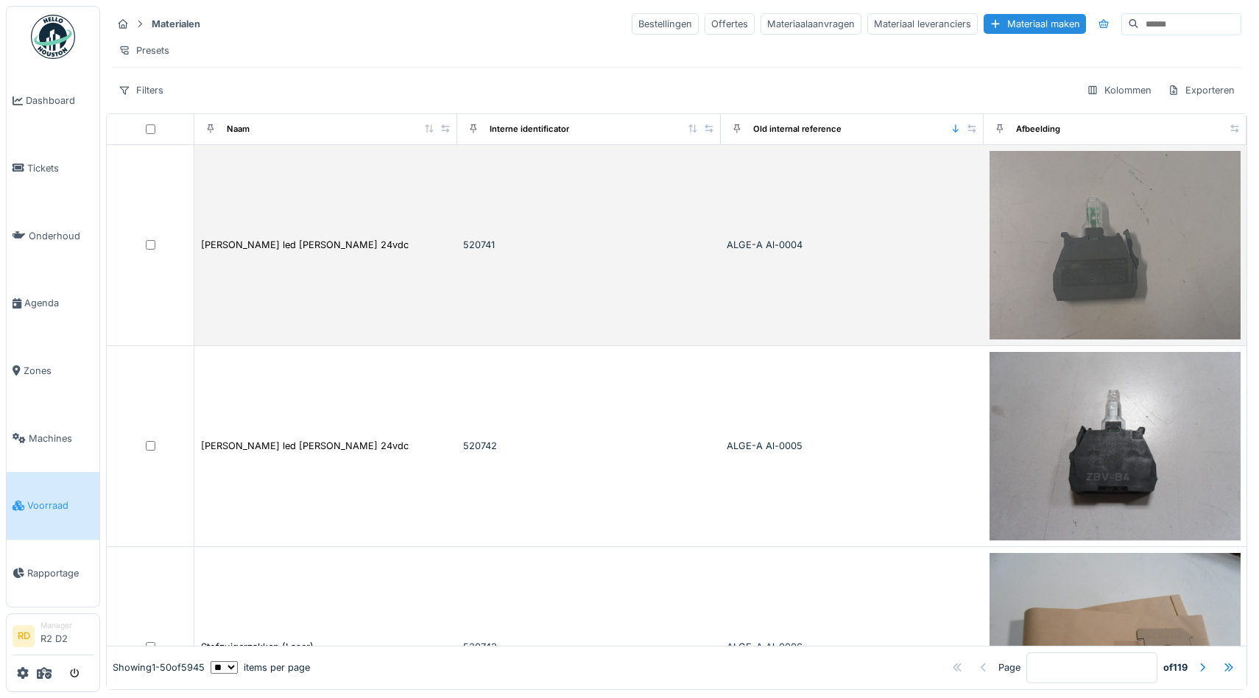
click at [568, 310] on td "520741" at bounding box center [588, 245] width 263 height 201
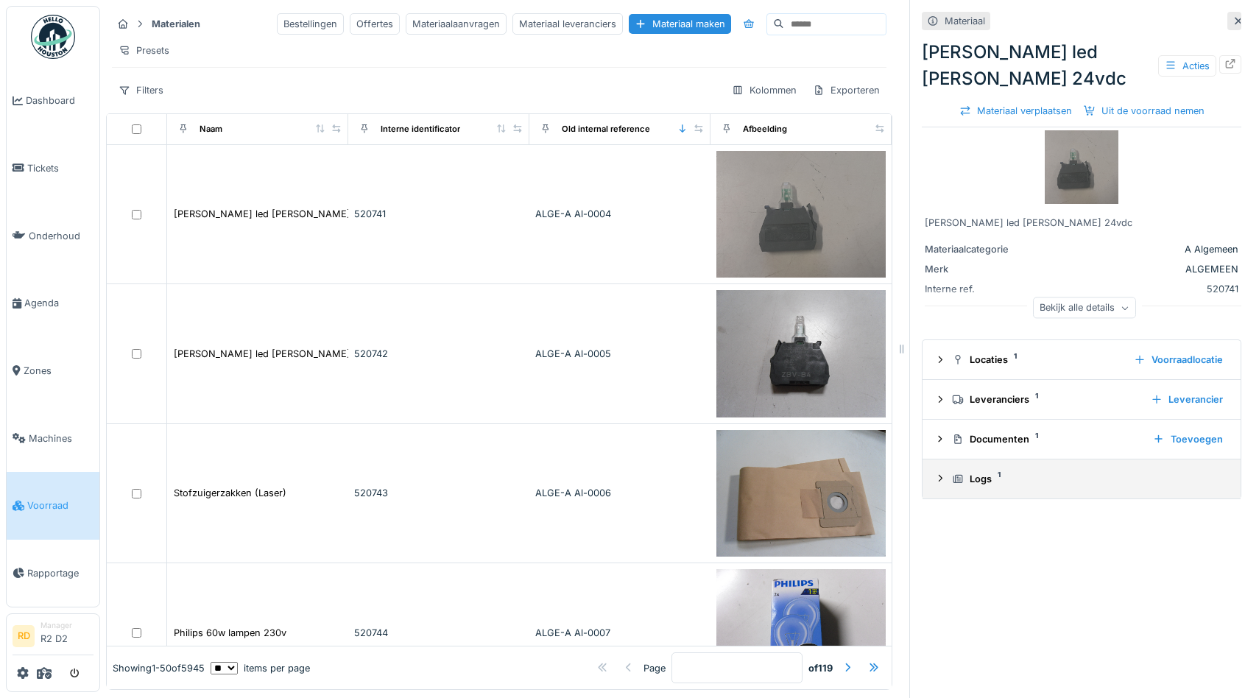
click at [984, 462] on details "Logs 1" at bounding box center [1082, 480] width 318 height 40
click at [984, 477] on div "Logs 1" at bounding box center [1087, 479] width 271 height 14
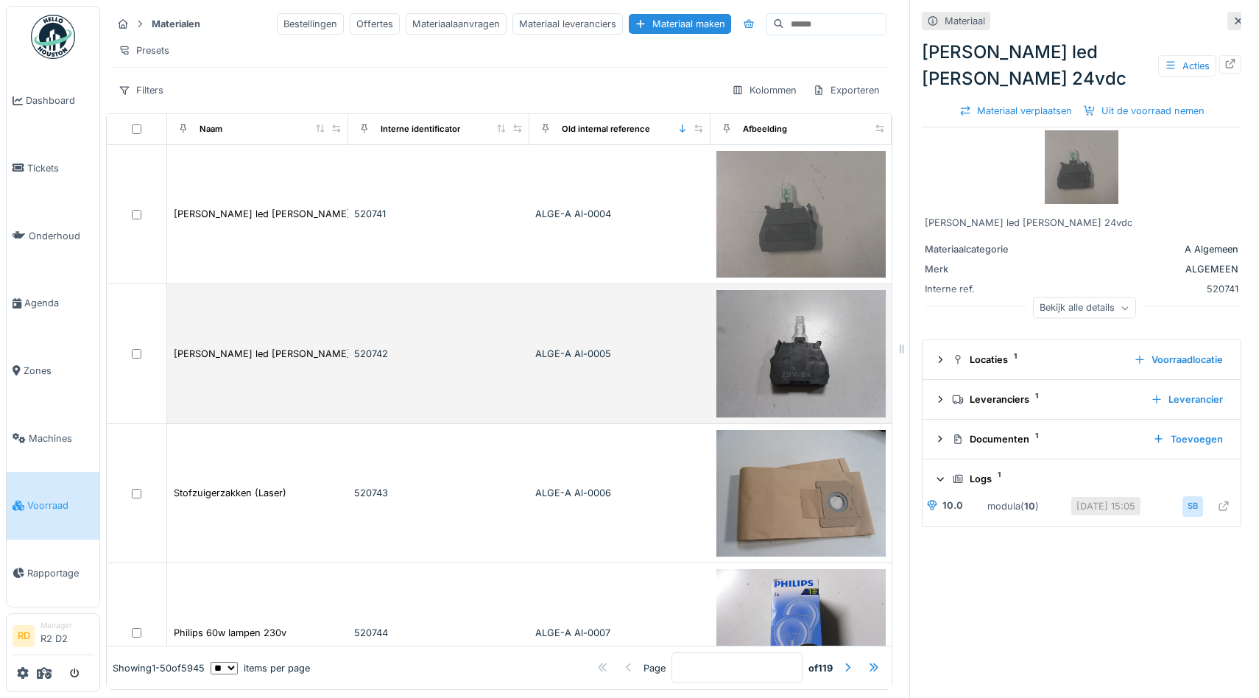
click at [572, 346] on td "ALGE-A Al-0005" at bounding box center [620, 354] width 181 height 140
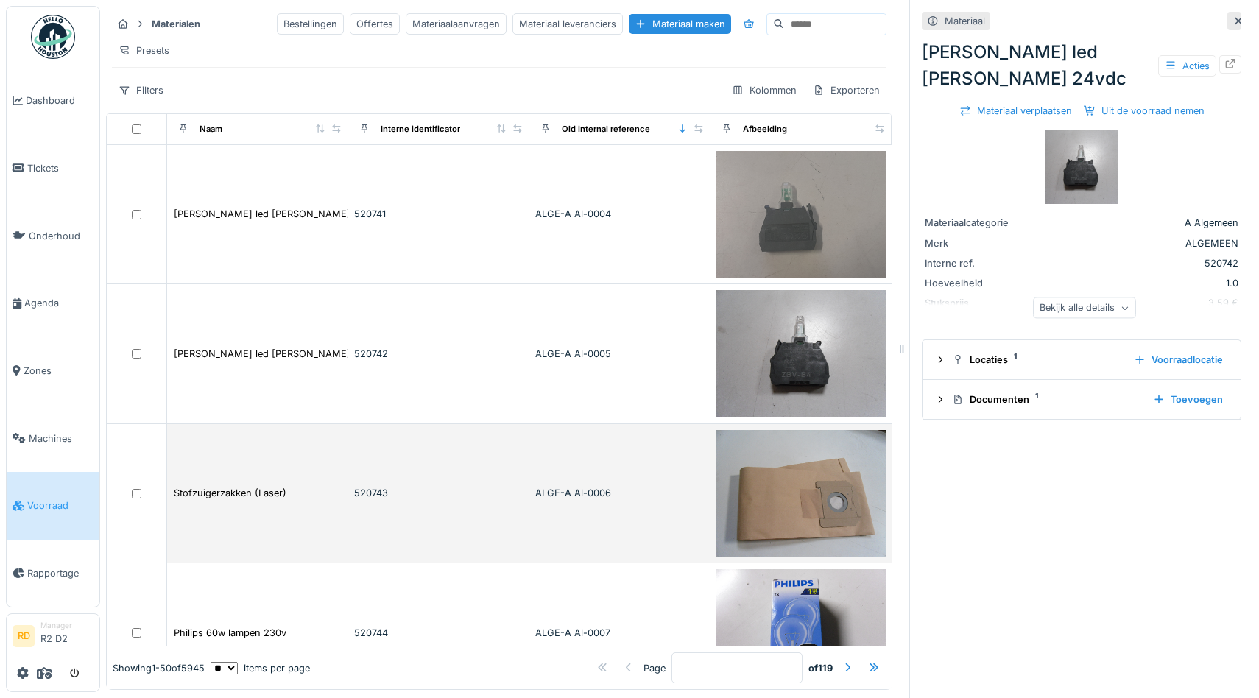
click at [528, 479] on td "520743" at bounding box center [438, 494] width 181 height 140
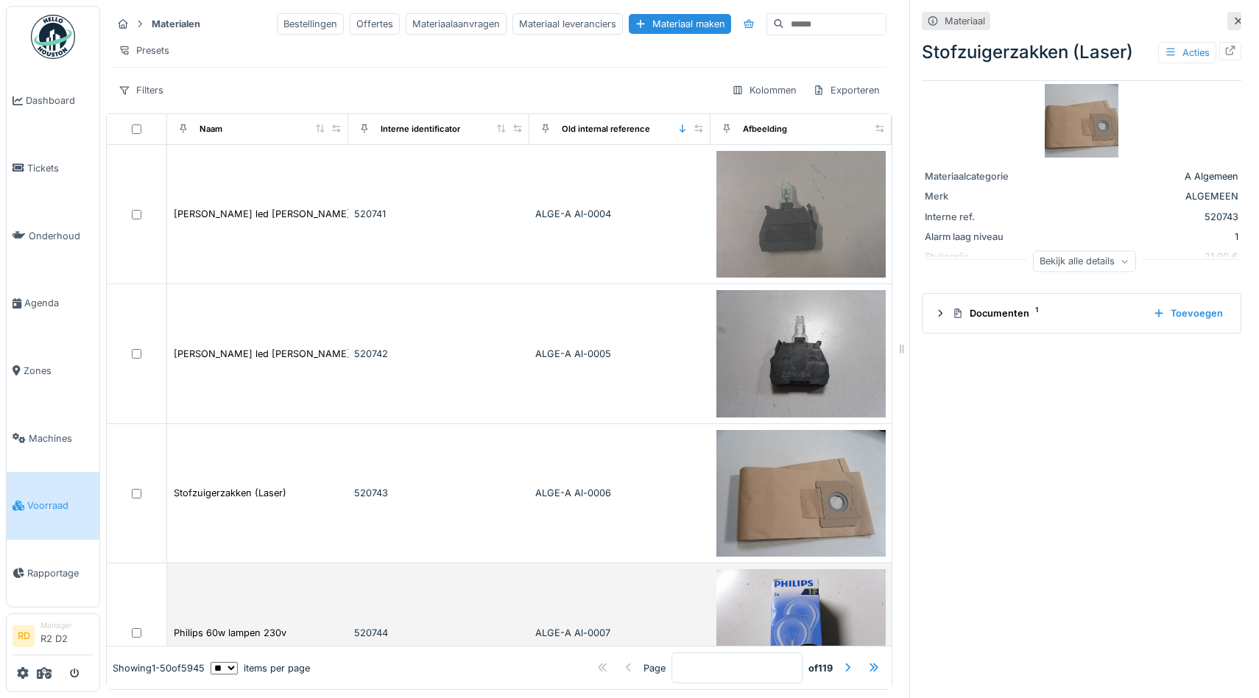
click at [443, 607] on td "520744" at bounding box center [438, 633] width 181 height 140
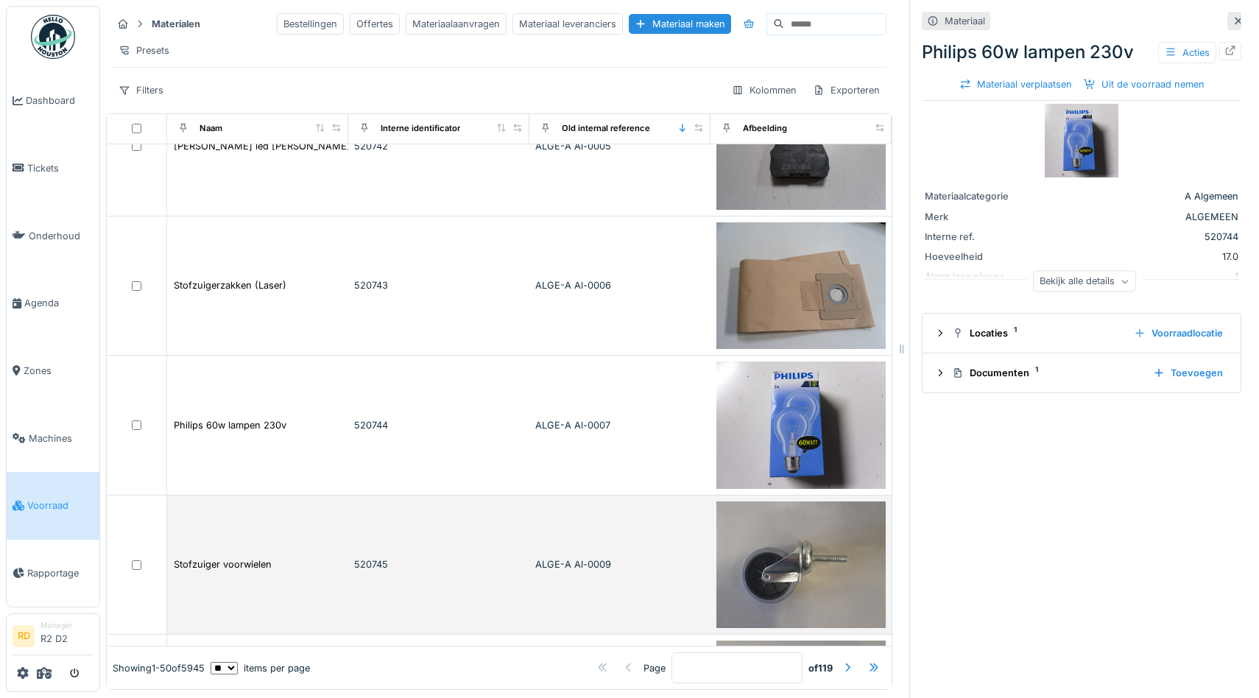
click at [474, 504] on td "520745" at bounding box center [438, 566] width 181 height 140
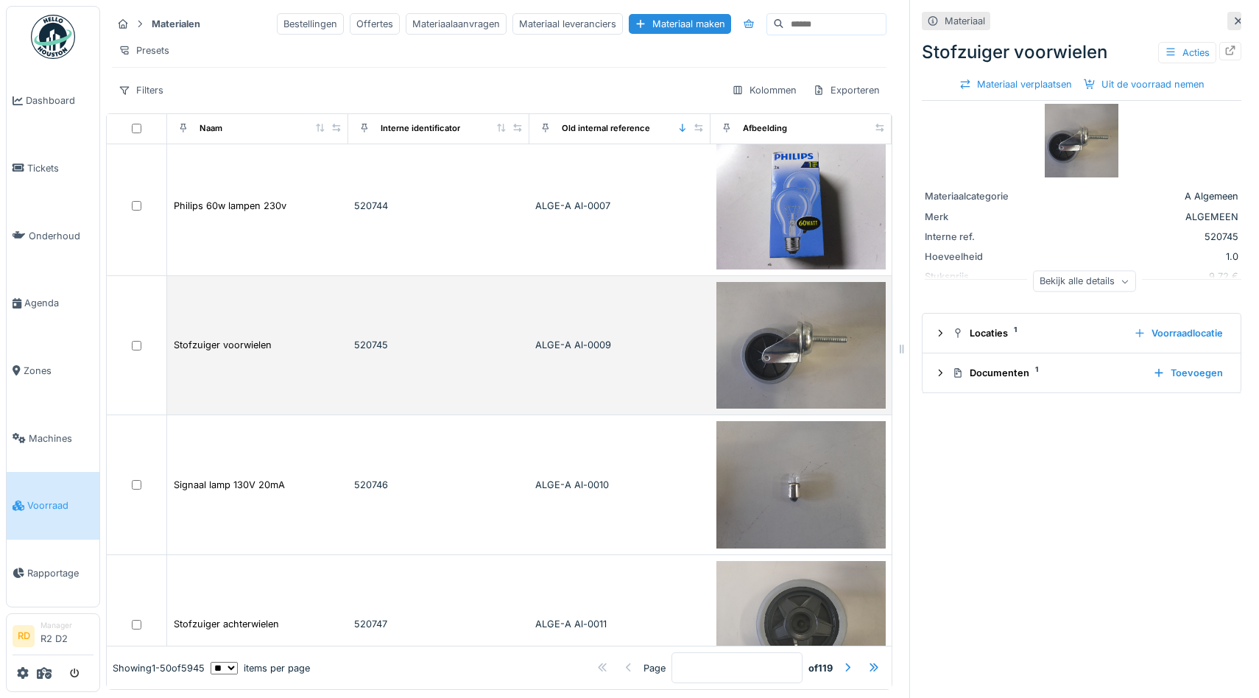
click at [474, 505] on td "520746" at bounding box center [438, 485] width 181 height 140
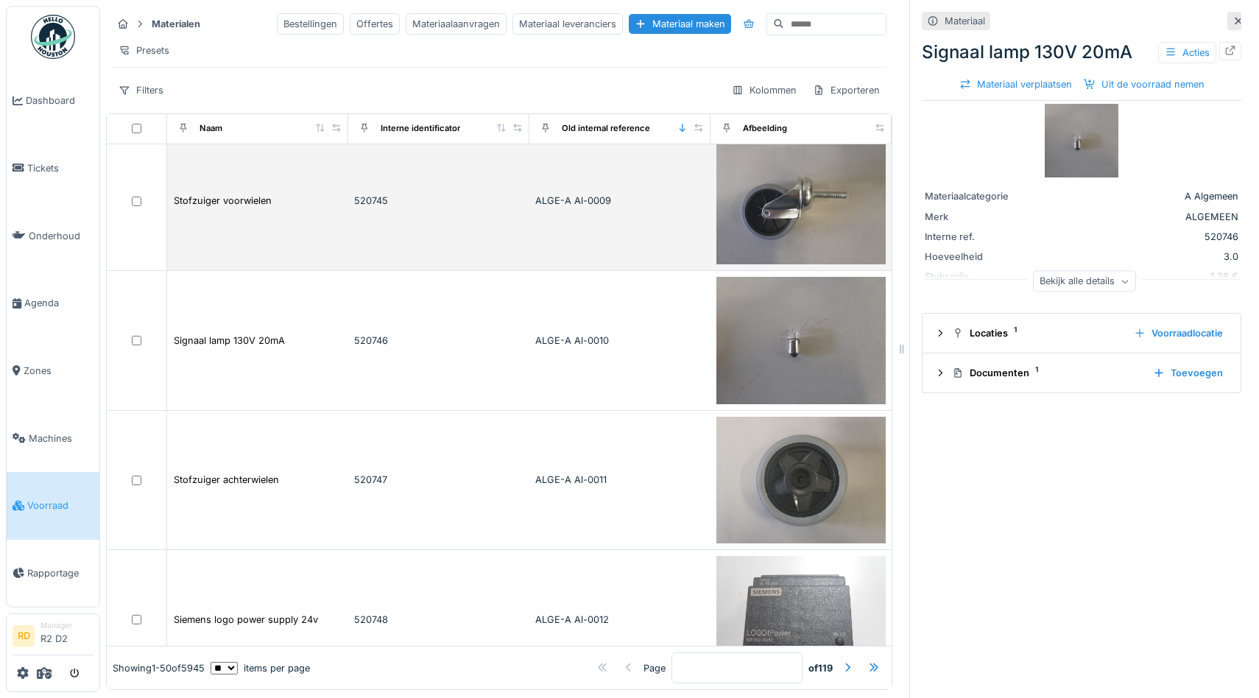
click at [474, 505] on td "520747" at bounding box center [438, 481] width 181 height 140
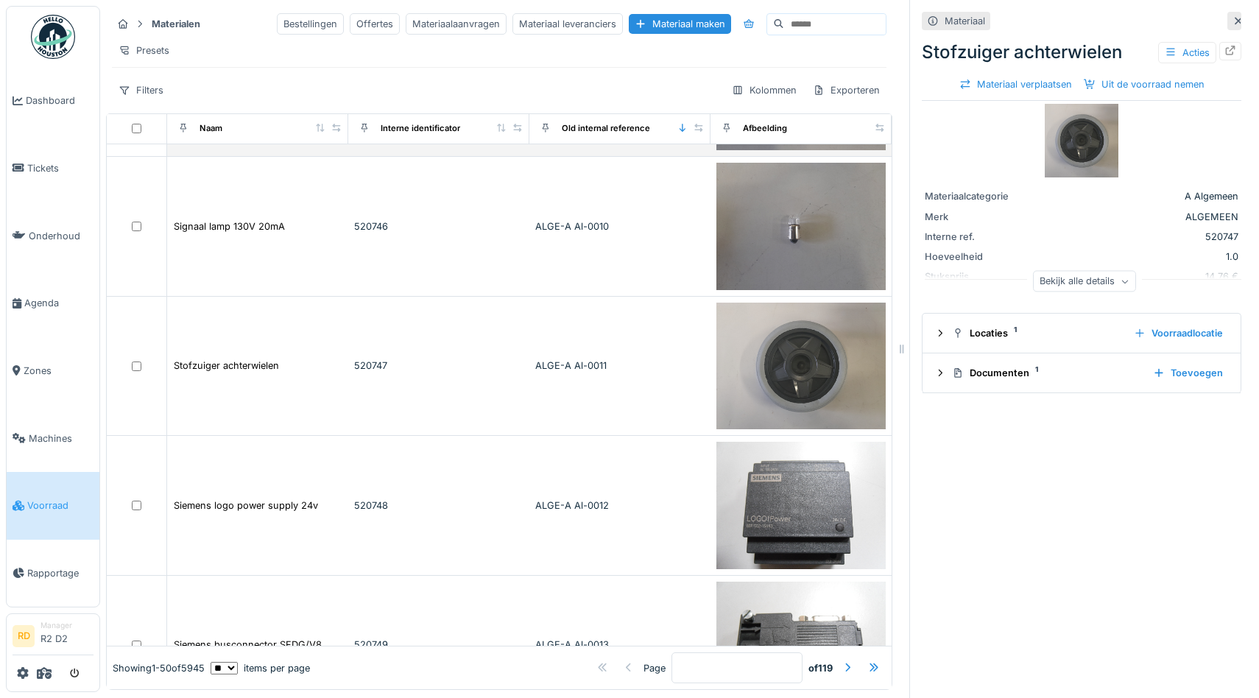
click at [474, 505] on div "520748" at bounding box center [438, 506] width 169 height 14
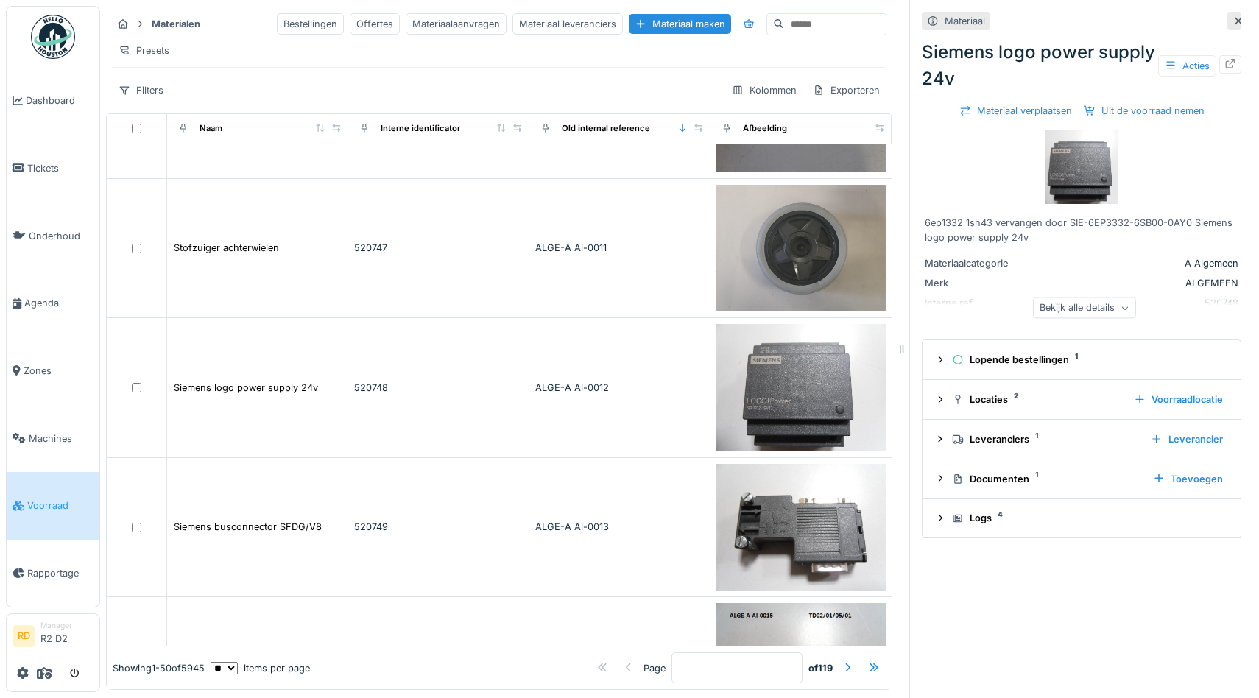
scroll to position [806, 0]
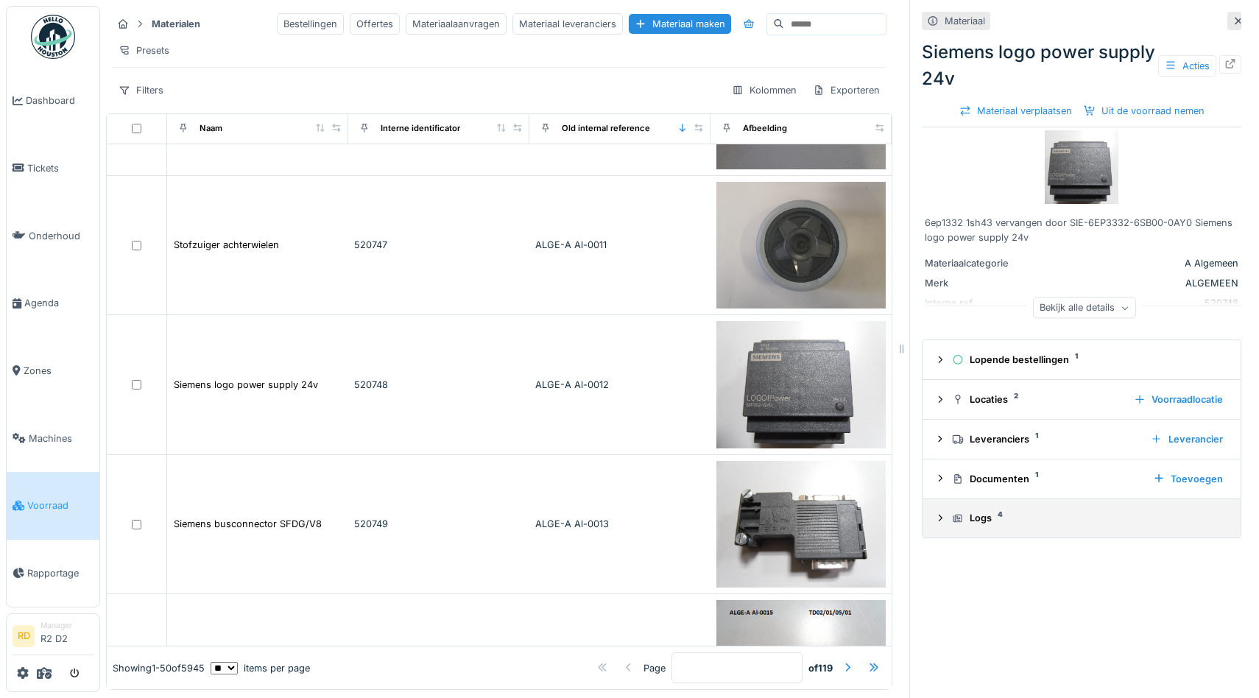
click at [968, 524] on div "Logs 4" at bounding box center [1087, 518] width 271 height 14
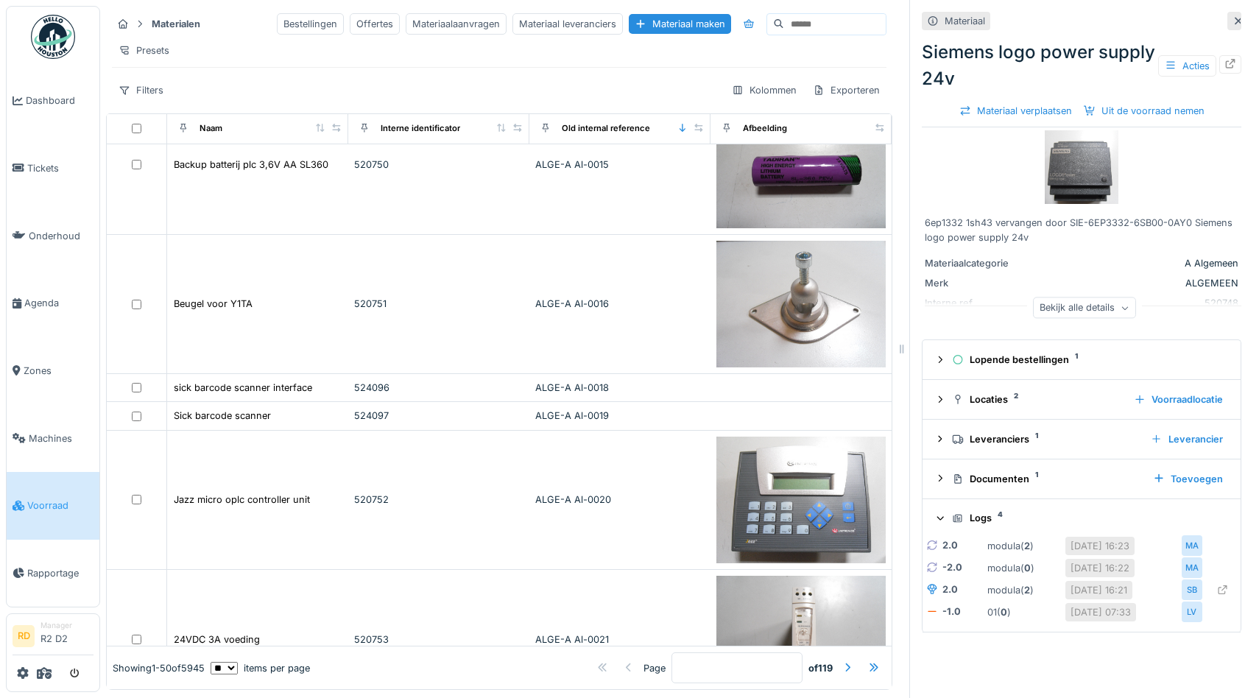
scroll to position [1386, 0]
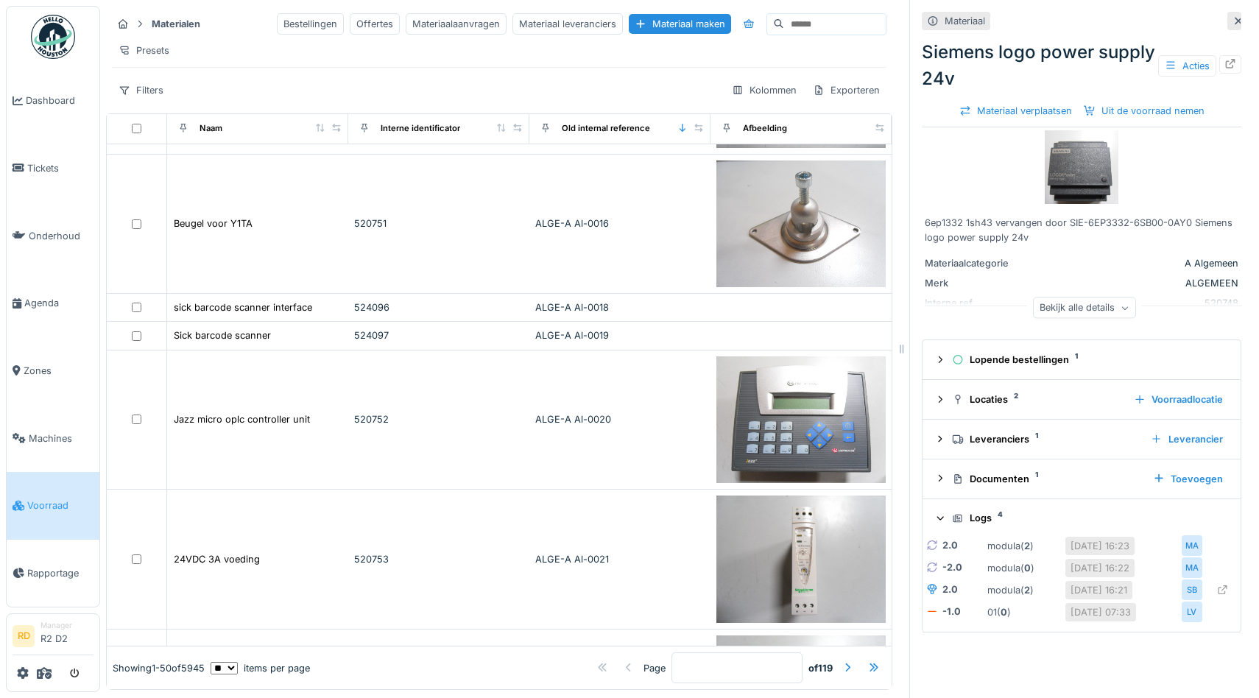
click at [497, 394] on td "520752" at bounding box center [438, 421] width 181 height 140
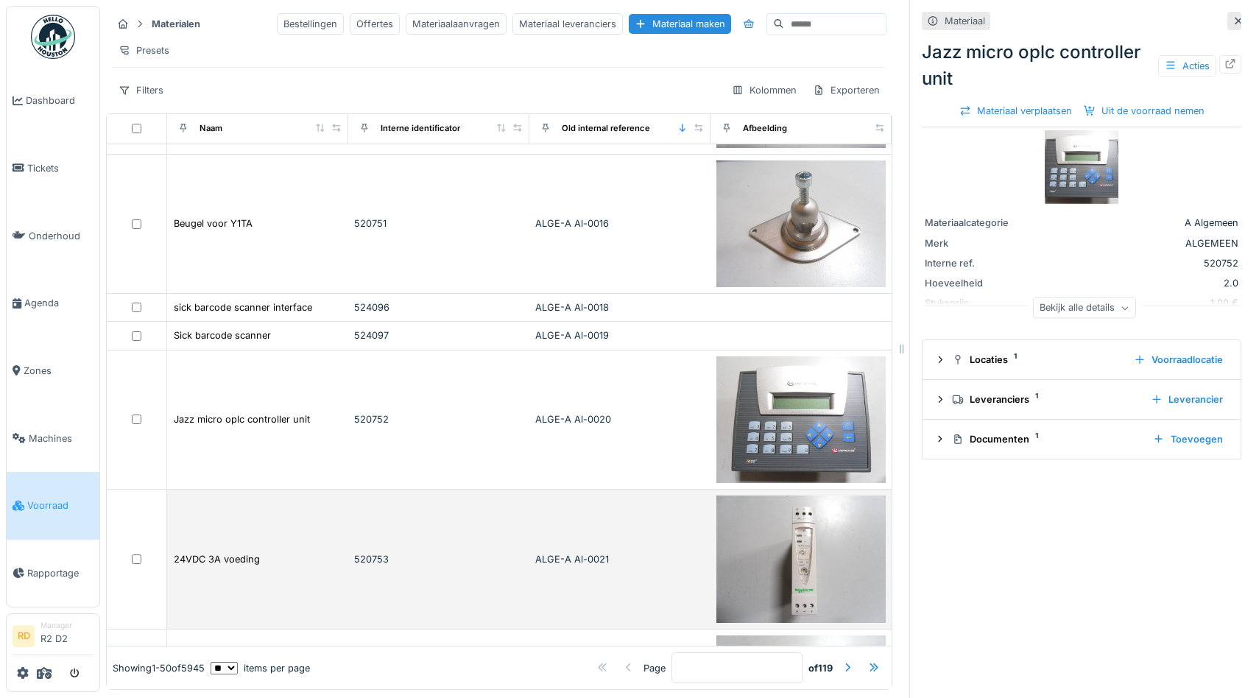
click at [452, 516] on td "520753" at bounding box center [438, 560] width 181 height 140
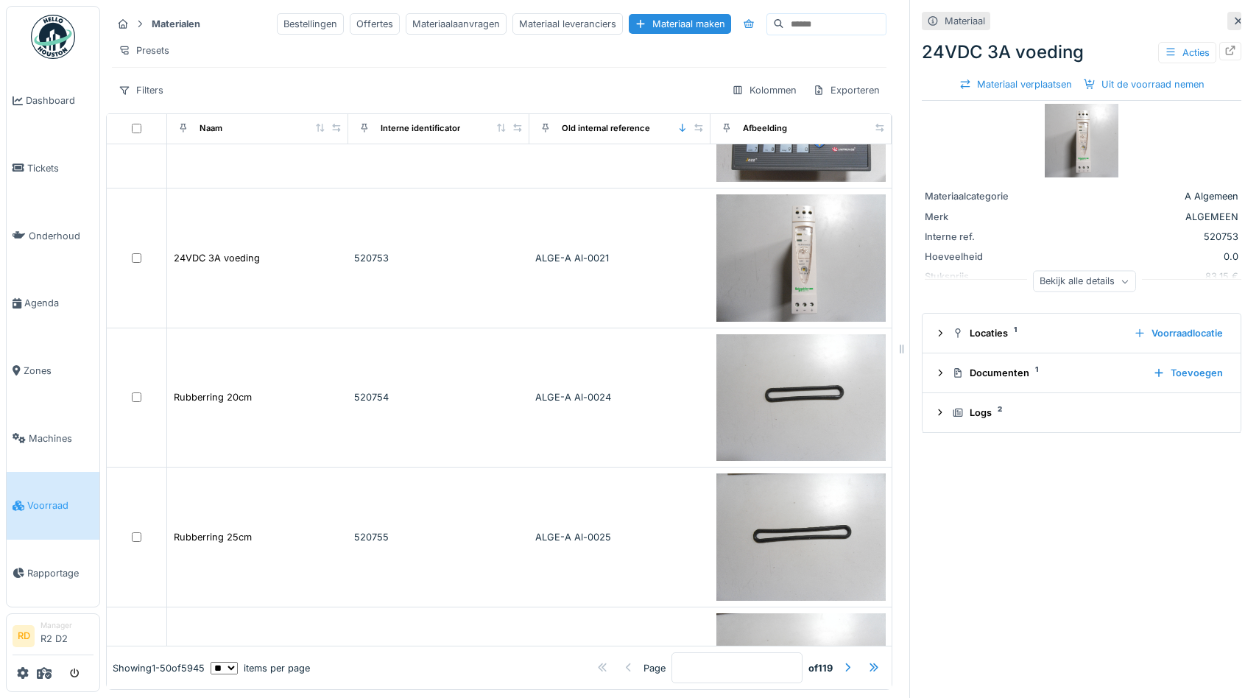
scroll to position [1695, 0]
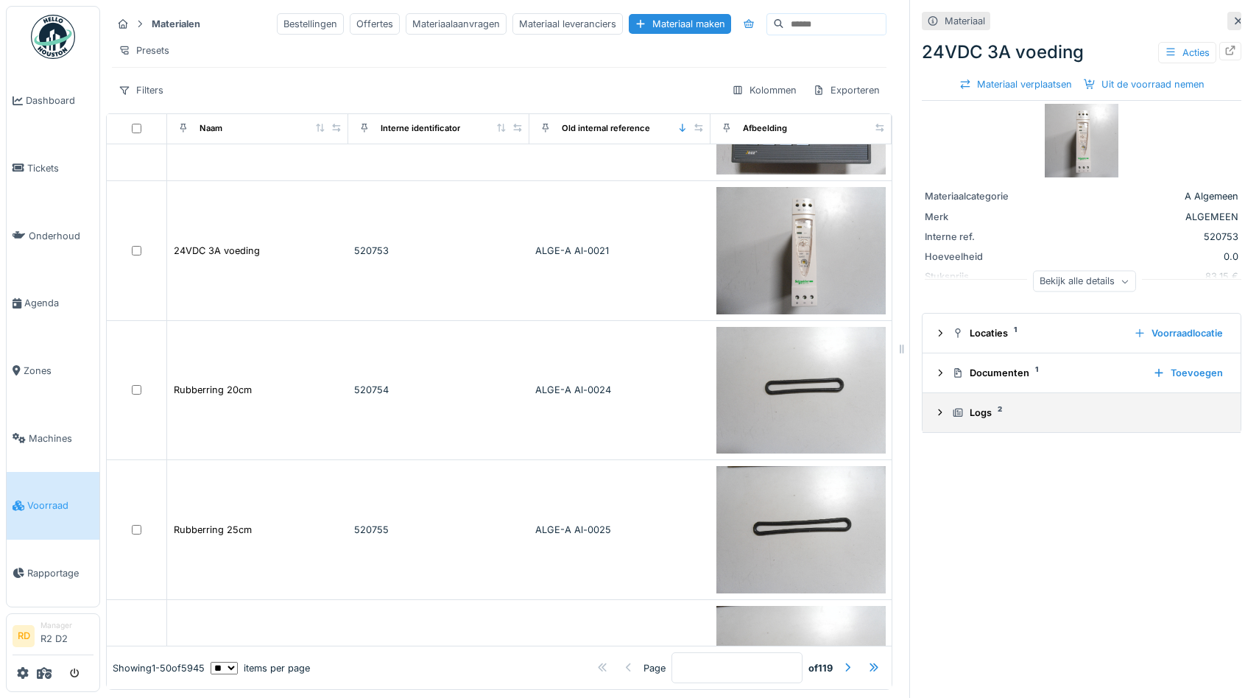
click at [977, 418] on div "Logs 2" at bounding box center [1087, 413] width 271 height 14
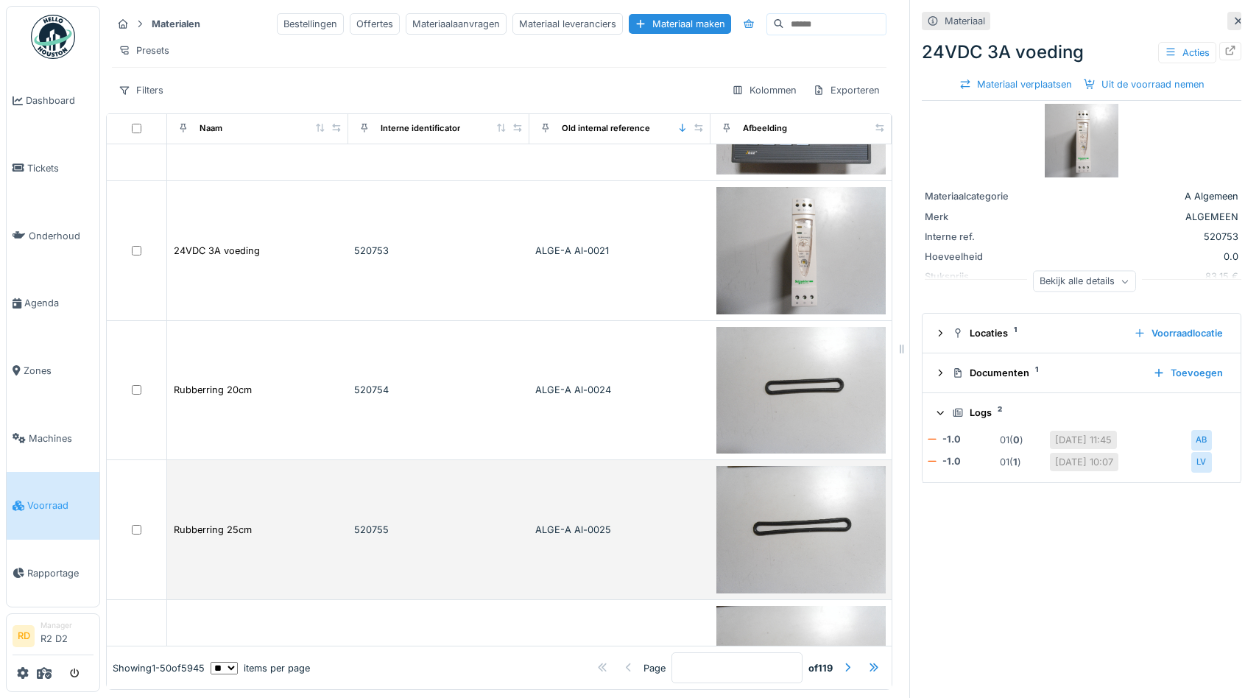
click at [454, 561] on td "520755" at bounding box center [438, 530] width 181 height 140
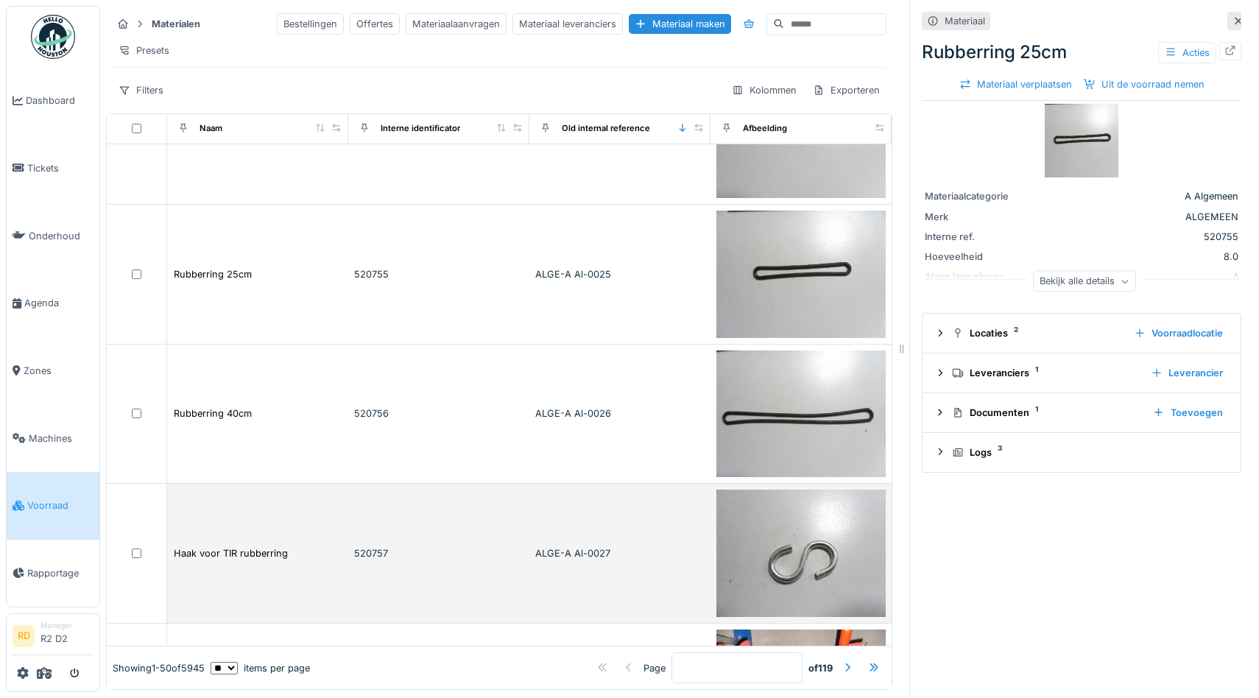
scroll to position [1992, 0]
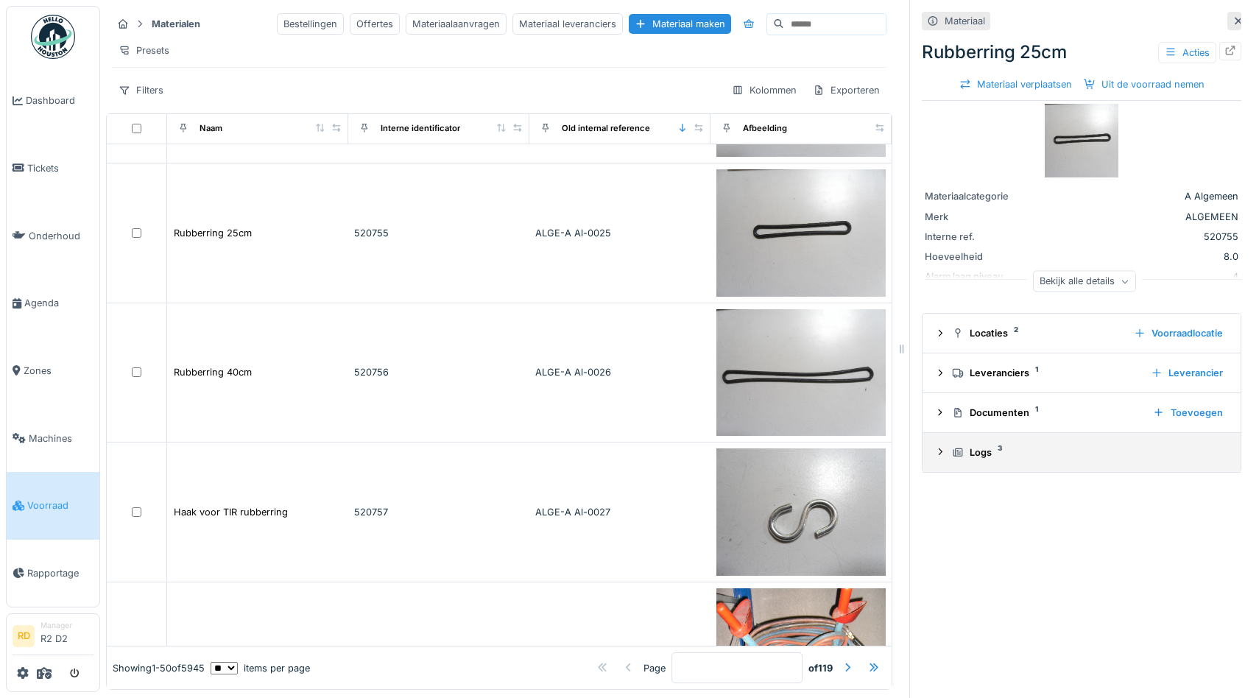
click at [983, 457] on div "Logs 3" at bounding box center [1087, 453] width 271 height 14
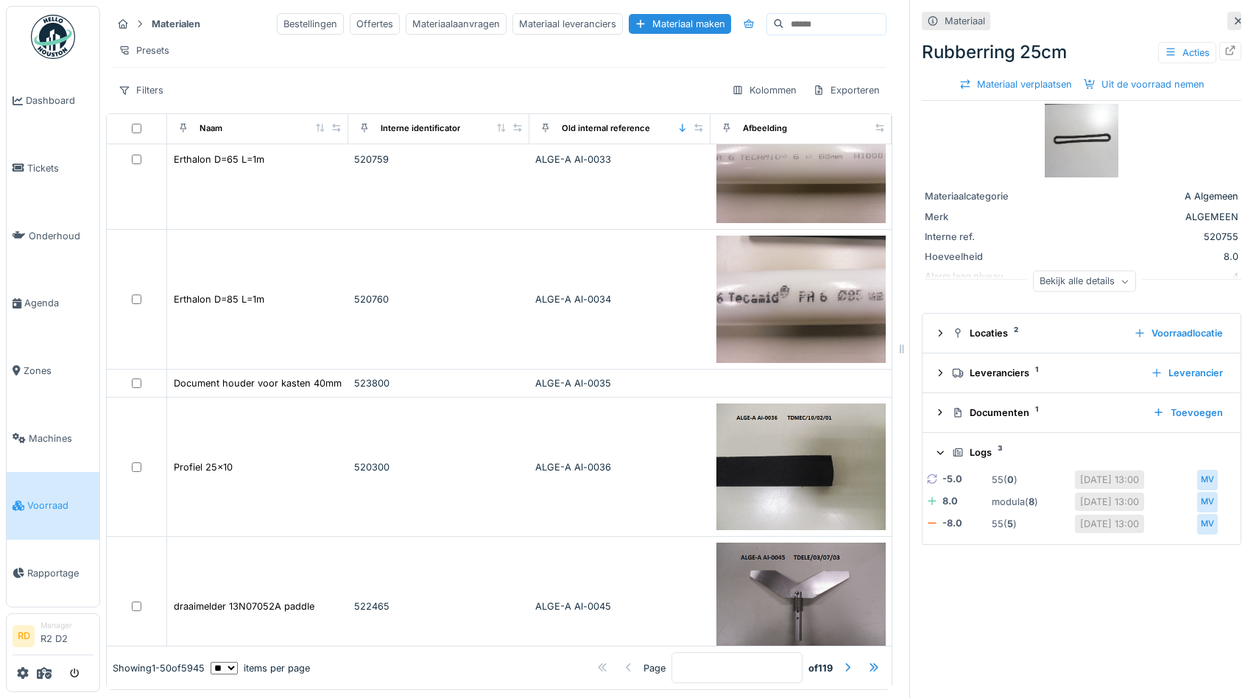
scroll to position [2931, 0]
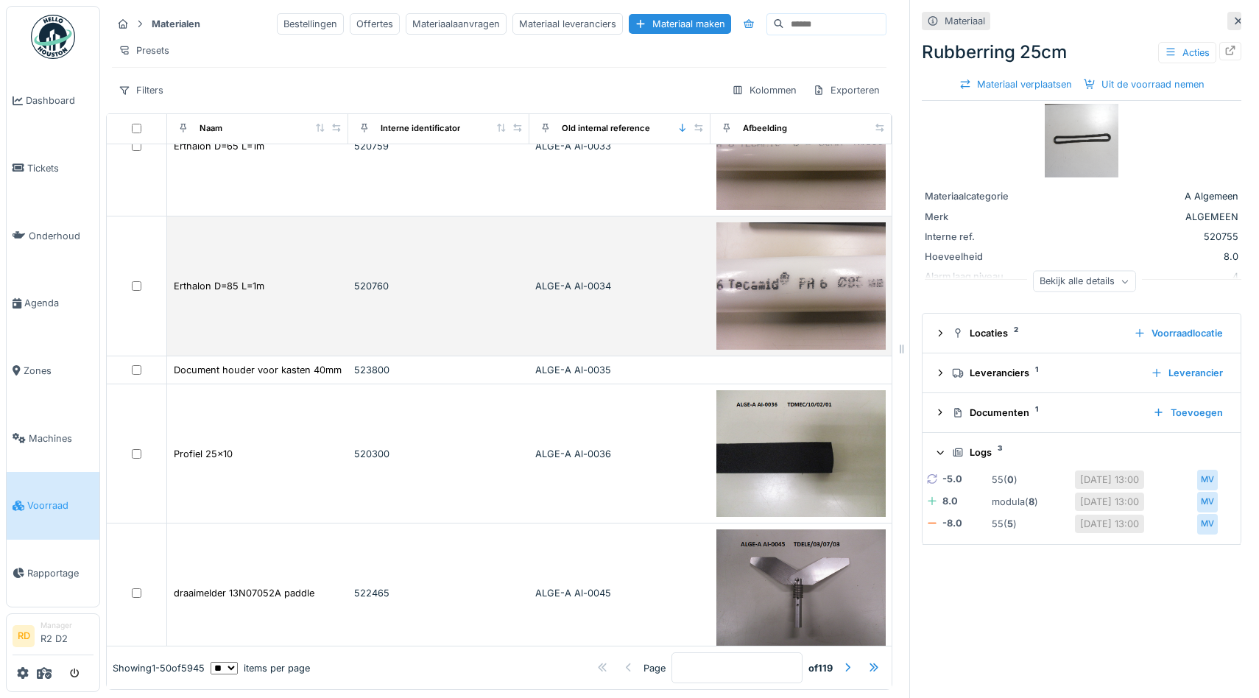
click at [465, 331] on td "520760" at bounding box center [438, 287] width 181 height 140
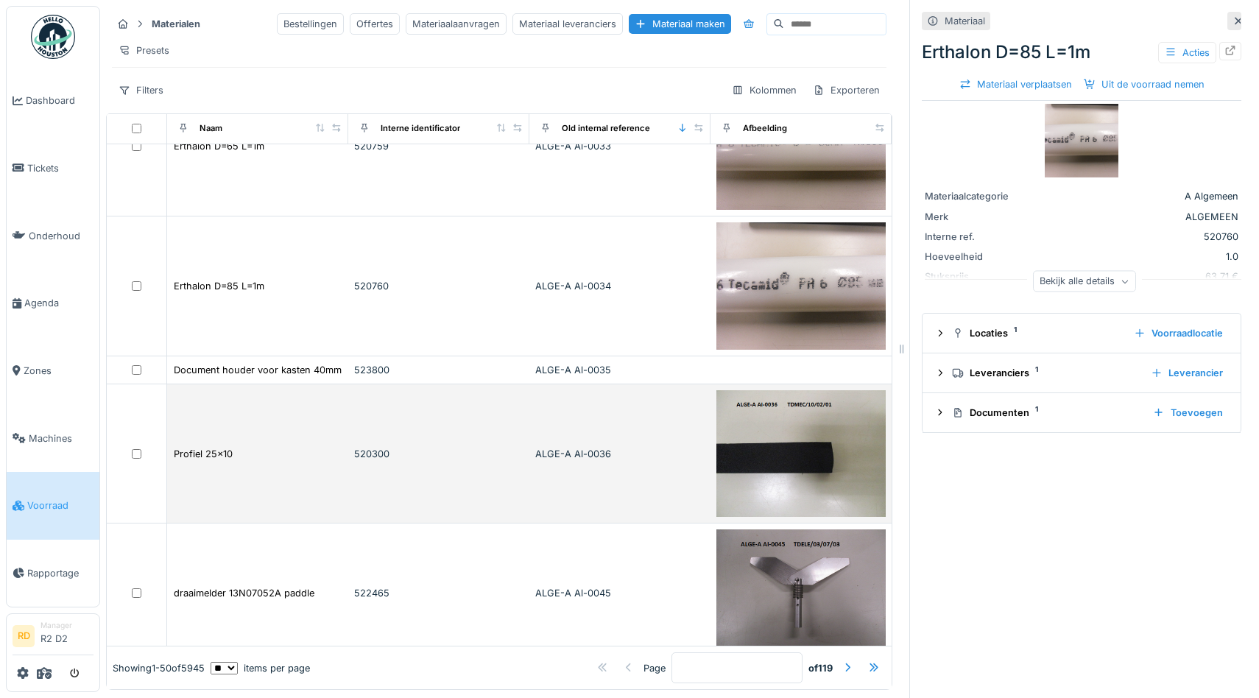
click at [547, 409] on td "ALGE-A Al-0036" at bounding box center [620, 454] width 181 height 140
click at [499, 512] on td "520300" at bounding box center [438, 454] width 181 height 140
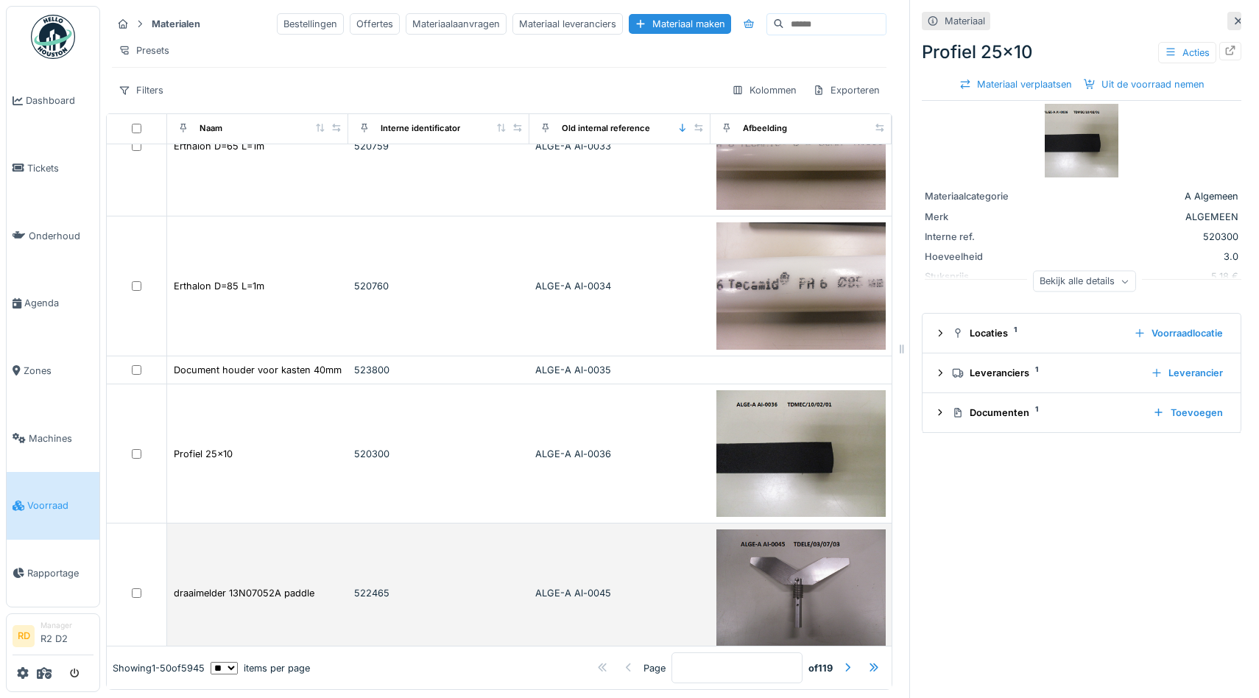
click at [496, 552] on td "522465" at bounding box center [438, 594] width 181 height 140
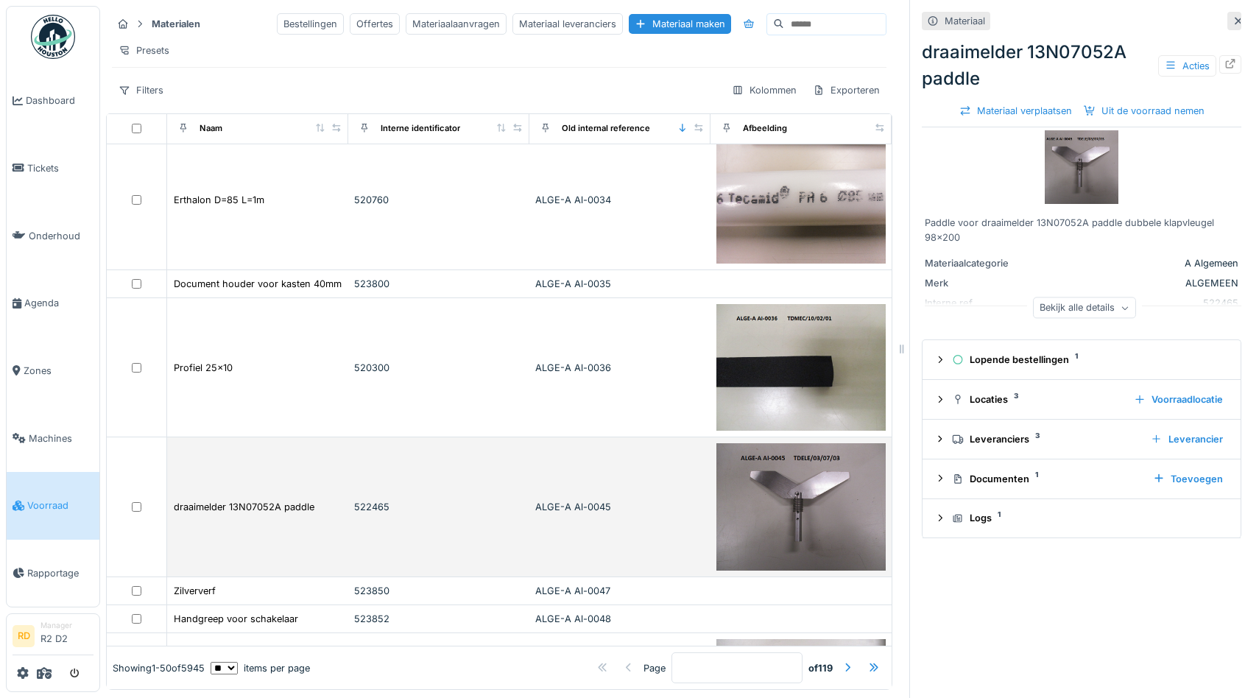
scroll to position [3093, 0]
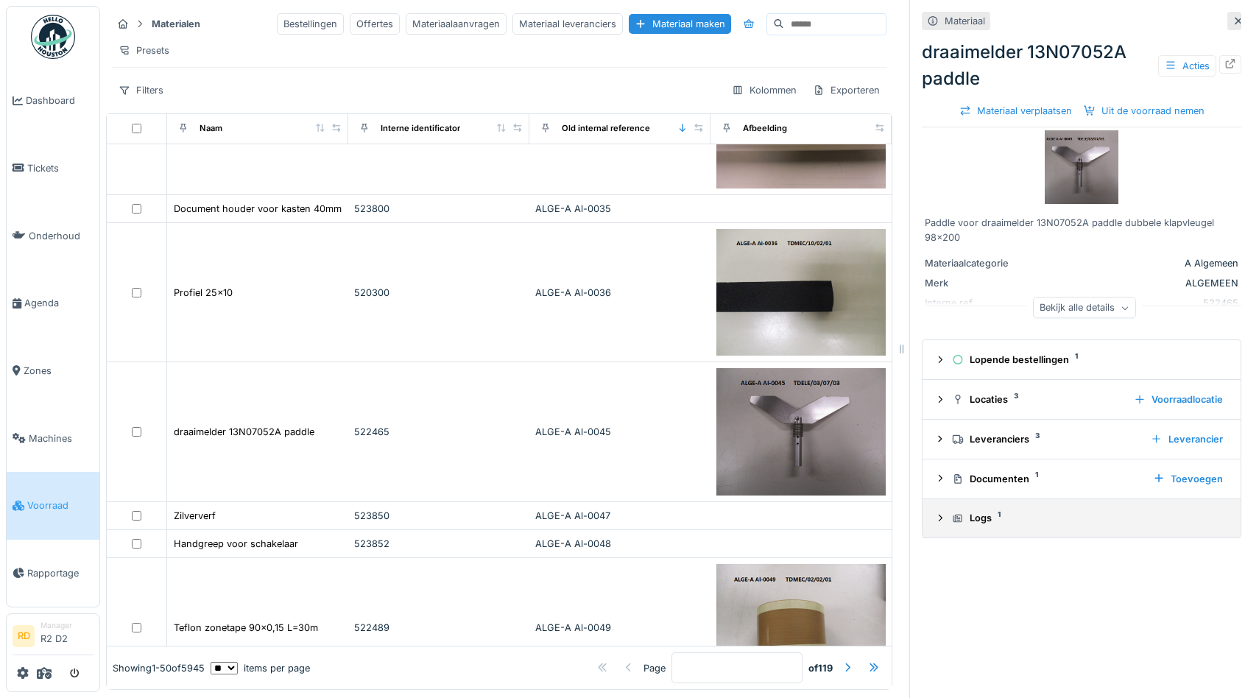
click at [981, 529] on summary "Logs 1" at bounding box center [1082, 518] width 306 height 27
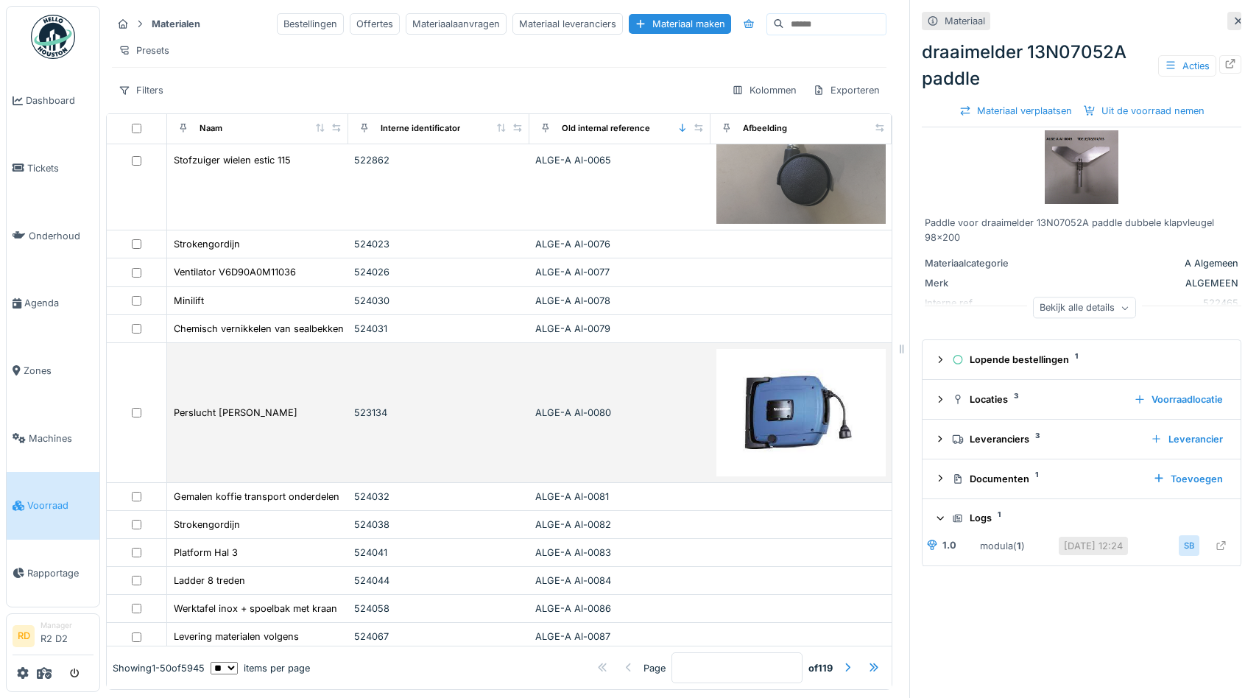
scroll to position [4013, 0]
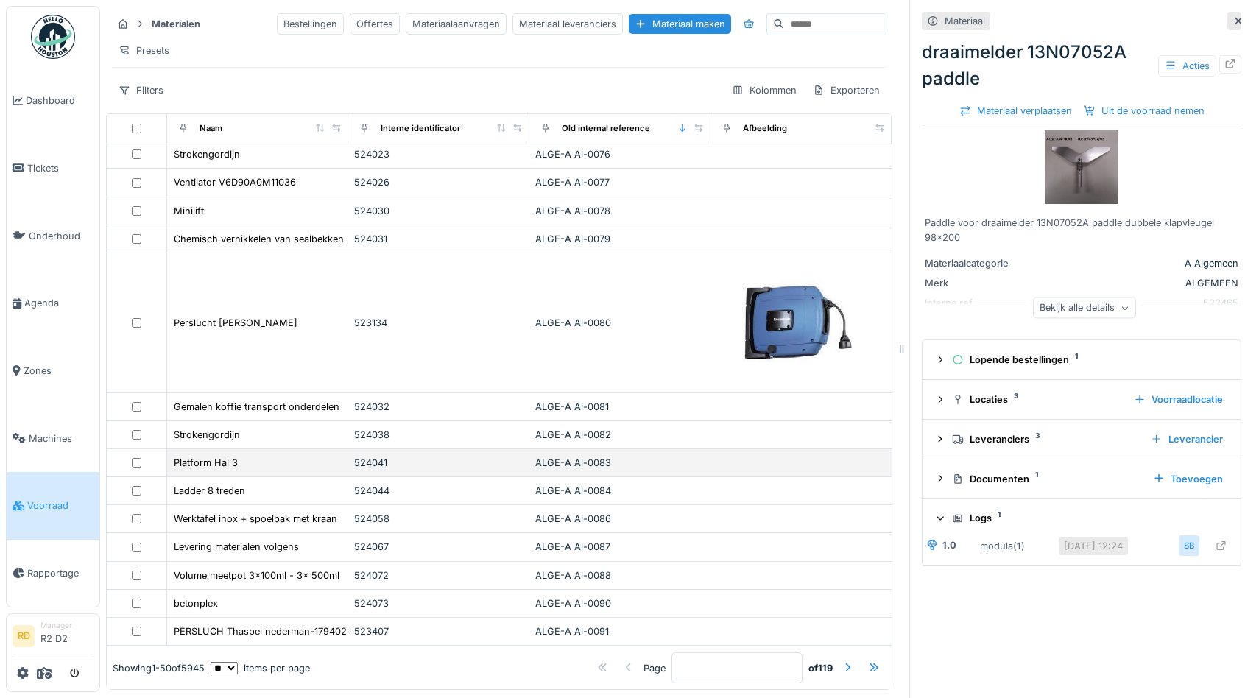
click at [504, 467] on div "524041" at bounding box center [438, 463] width 169 height 14
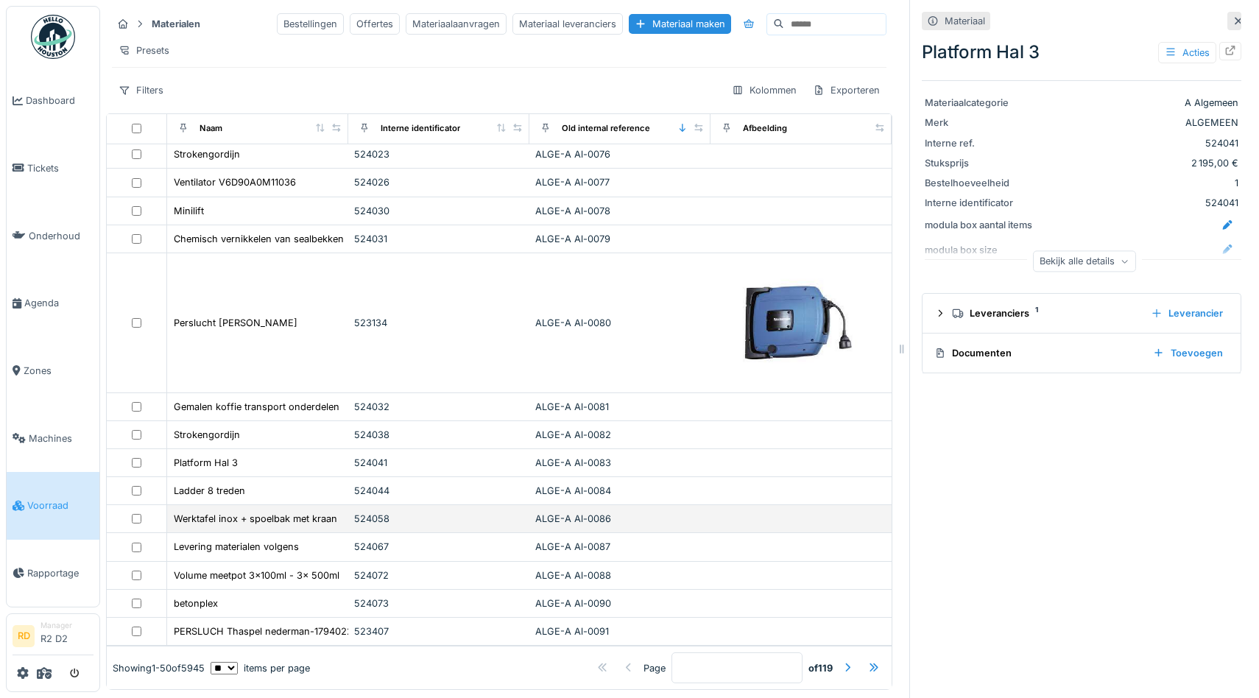
click at [481, 527] on td "524058" at bounding box center [438, 519] width 181 height 28
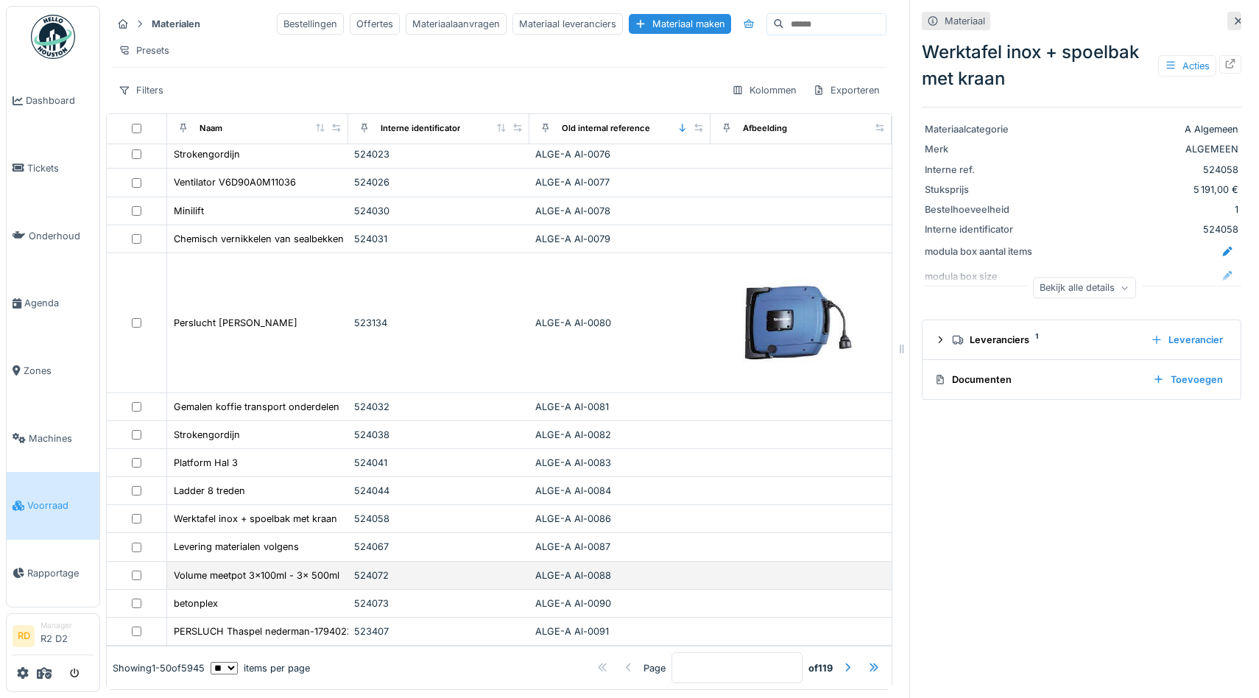
click at [465, 579] on div "524072" at bounding box center [438, 576] width 169 height 14
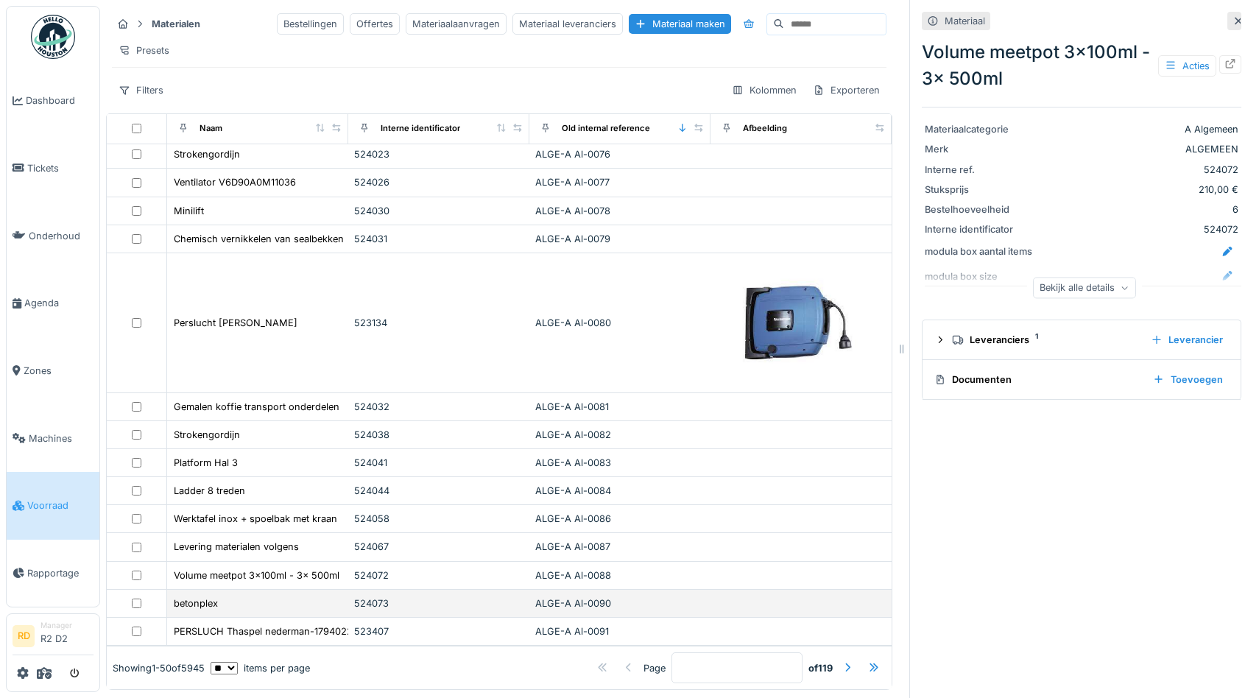
click at [457, 616] on td "524073" at bounding box center [438, 604] width 181 height 28
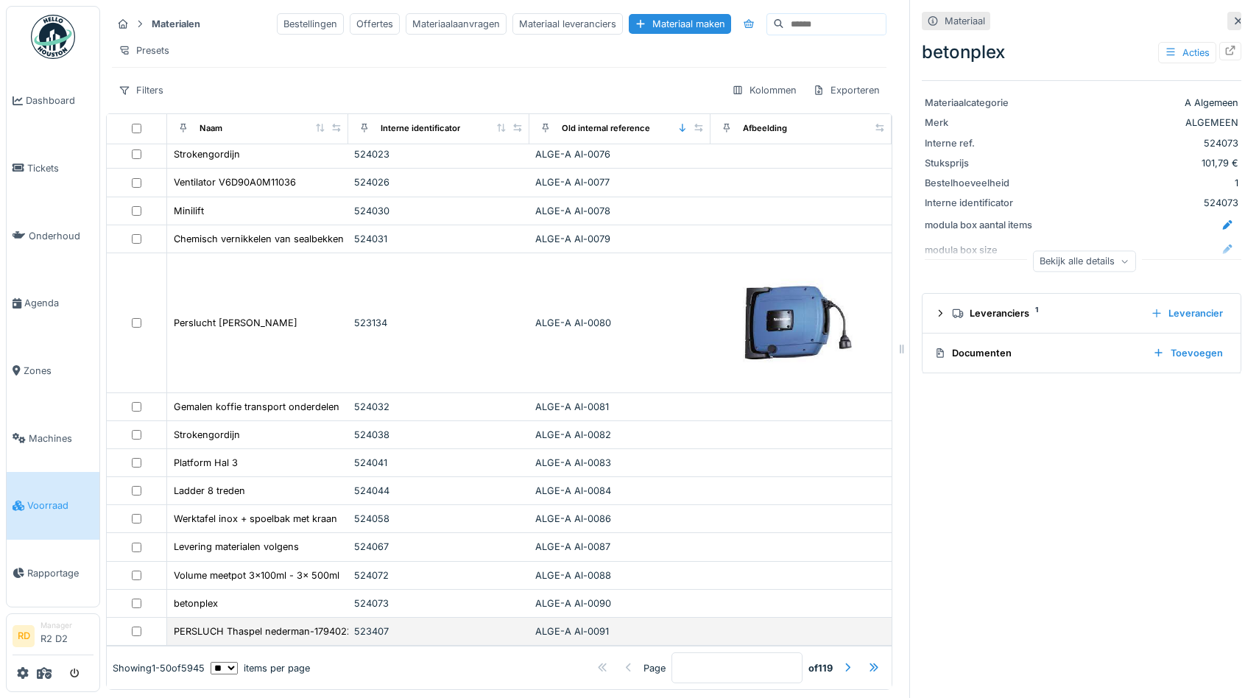
click at [456, 632] on div "523407" at bounding box center [438, 632] width 169 height 14
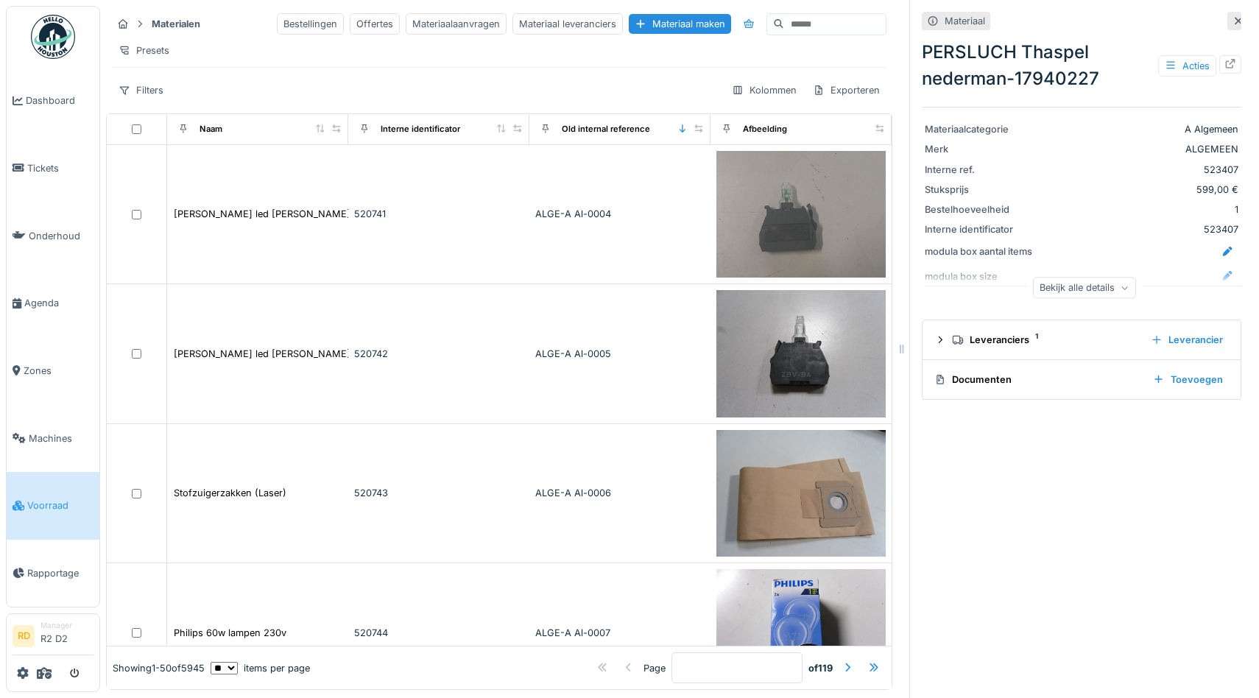
click at [799, 28] on input at bounding box center [835, 24] width 102 height 21
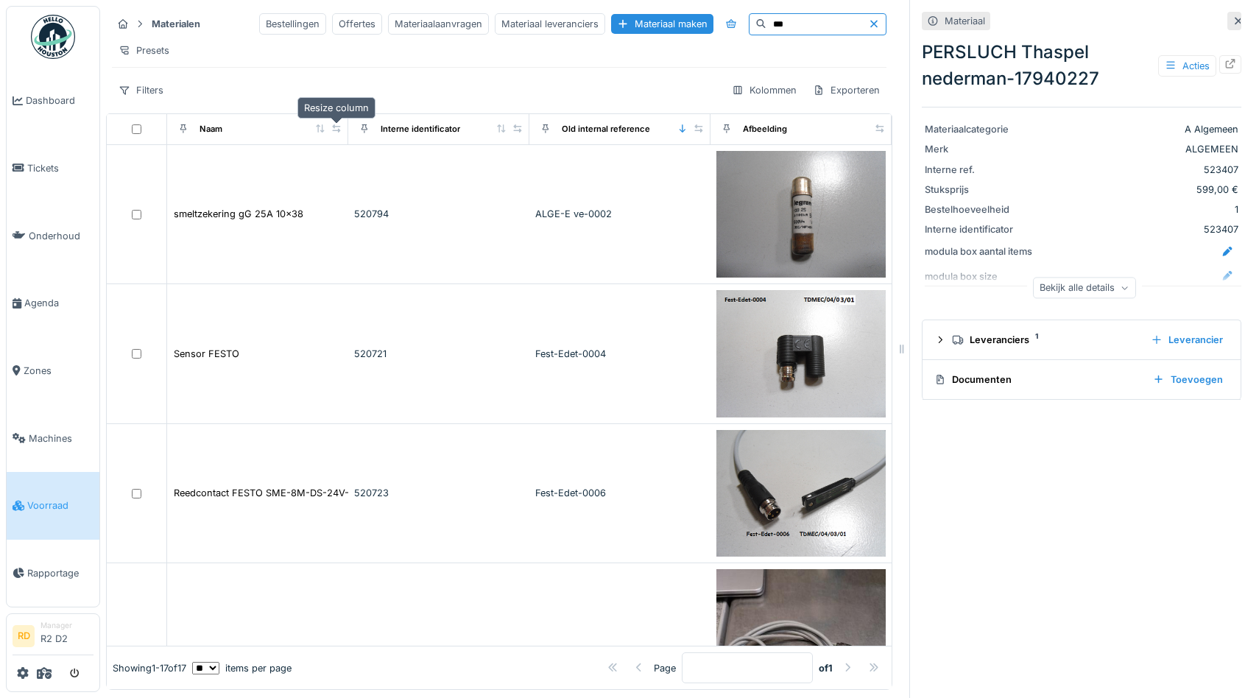
type input "***"
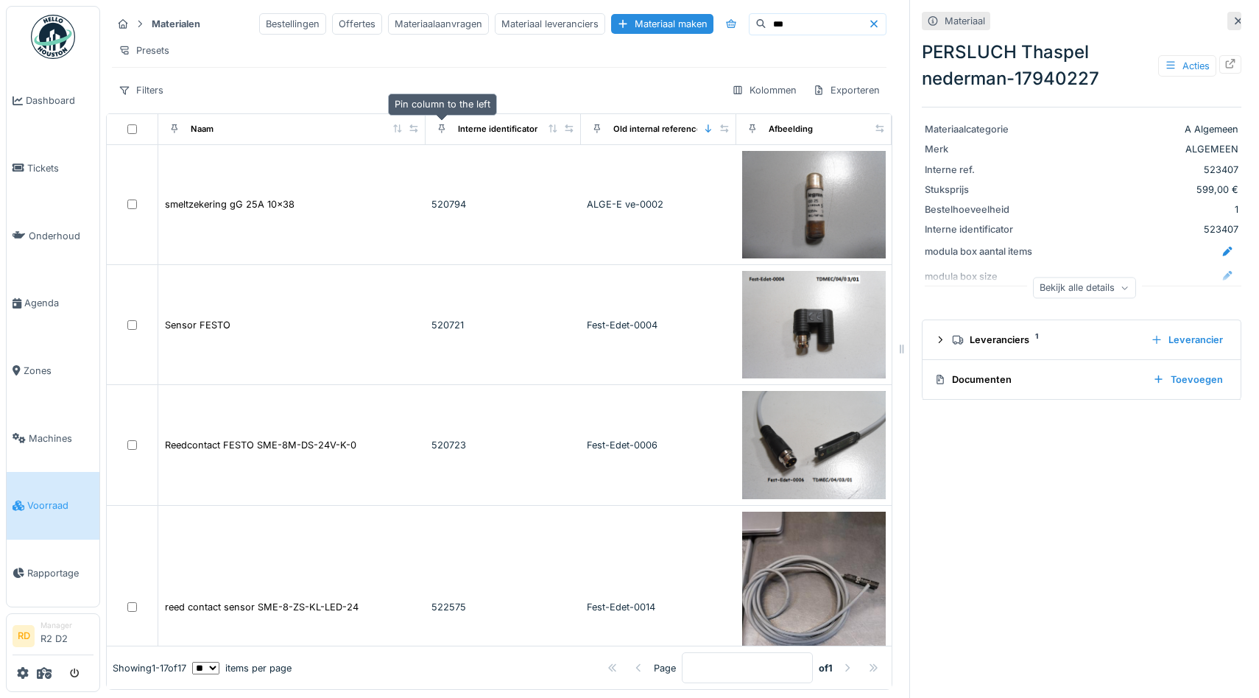
drag, startPoint x: 339, startPoint y: 128, endPoint x: 434, endPoint y: 133, distance: 95.2
click at [434, 133] on tr "Naam Interne identificator Old internal reference Afbeelding" at bounding box center [499, 129] width 785 height 31
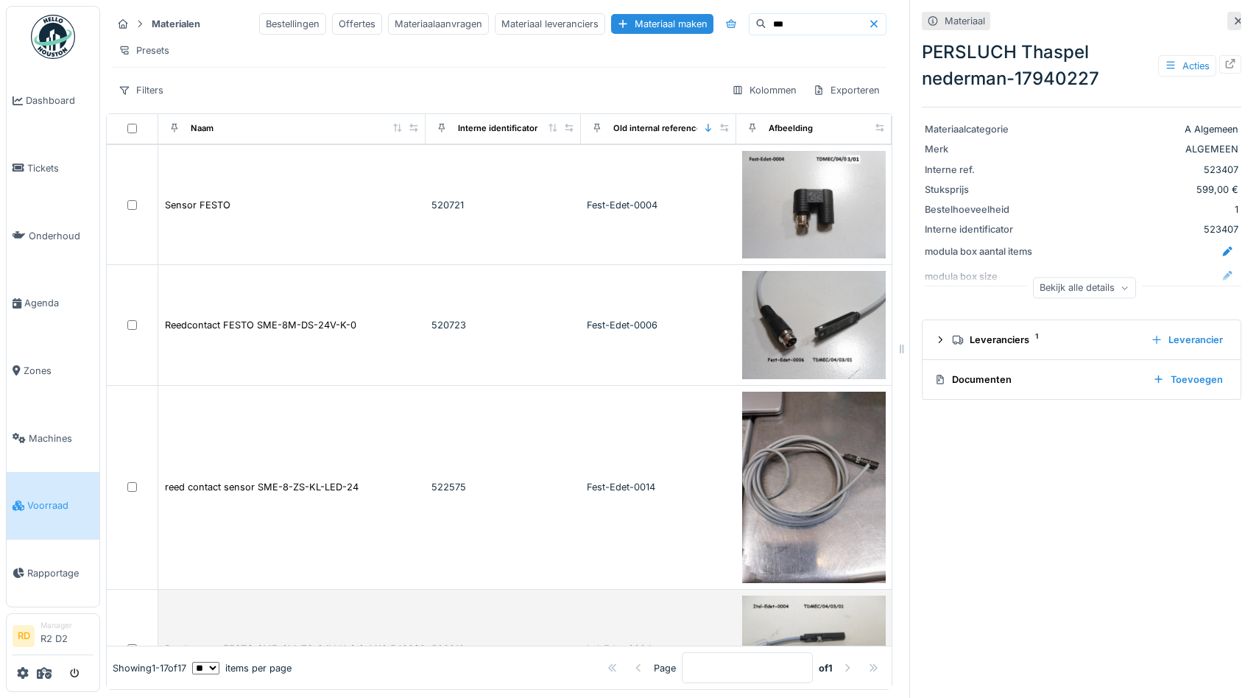
scroll to position [119, 0]
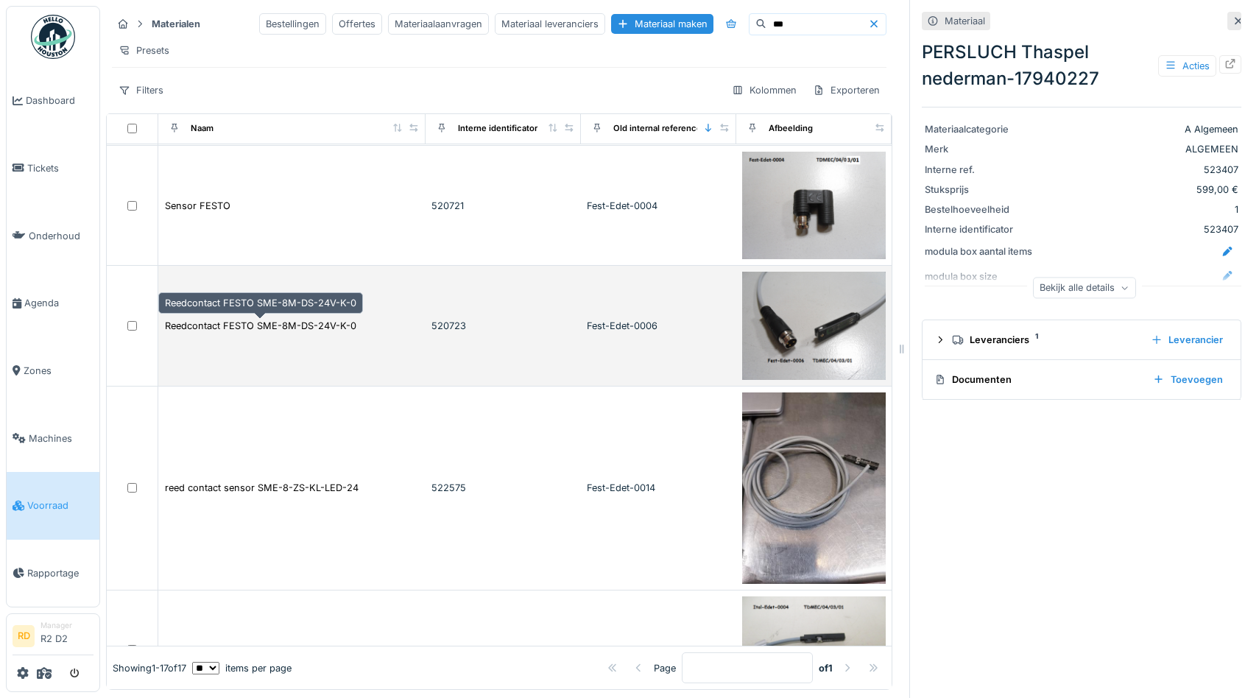
drag, startPoint x: 235, startPoint y: 337, endPoint x: 233, endPoint y: 313, distance: 23.7
click at [233, 313] on td "Reedcontact FESTO SME-8M-DS-24V-K-0" at bounding box center [291, 326] width 267 height 120
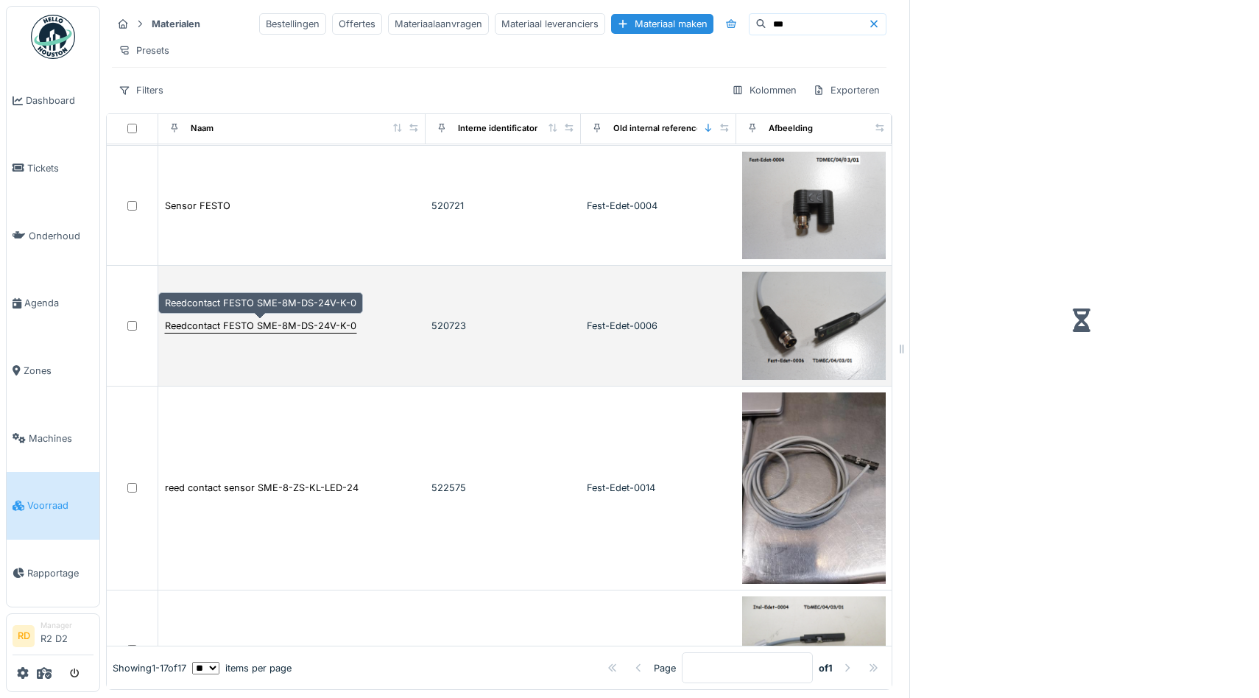
click at [232, 328] on div "Reedcontact FESTO SME-8M-DS-24V-K-0" at bounding box center [260, 326] width 191 height 14
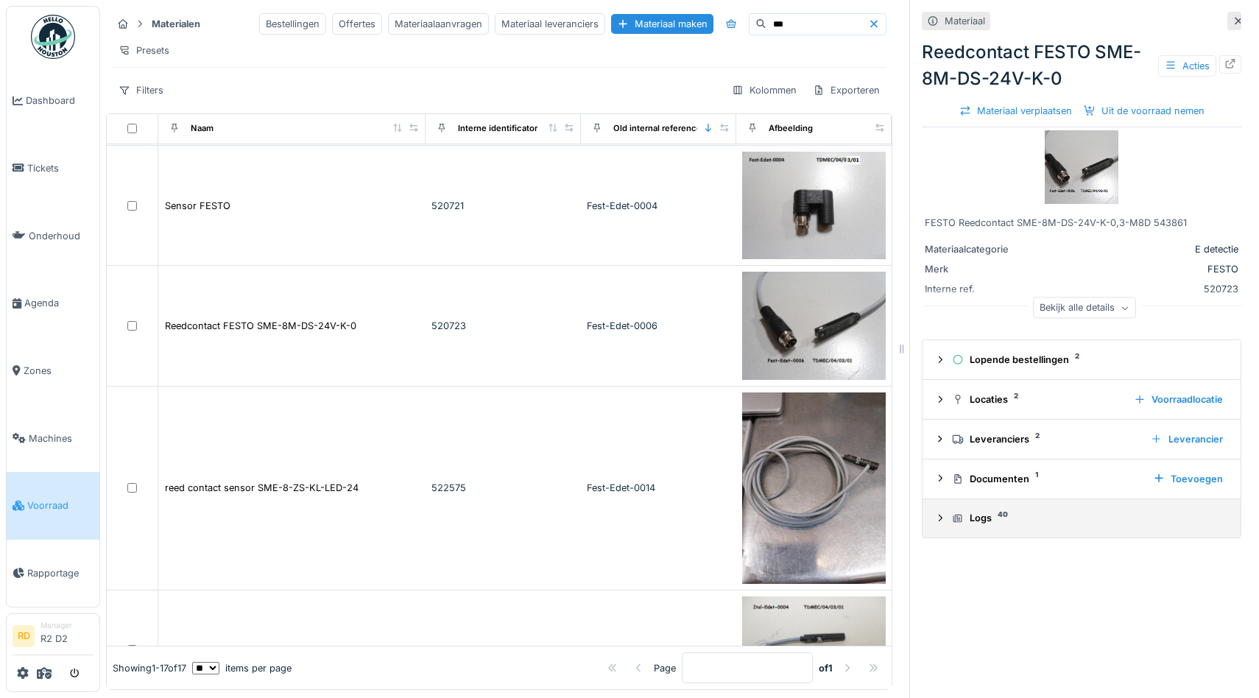
click at [943, 517] on icon at bounding box center [941, 518] width 12 height 10
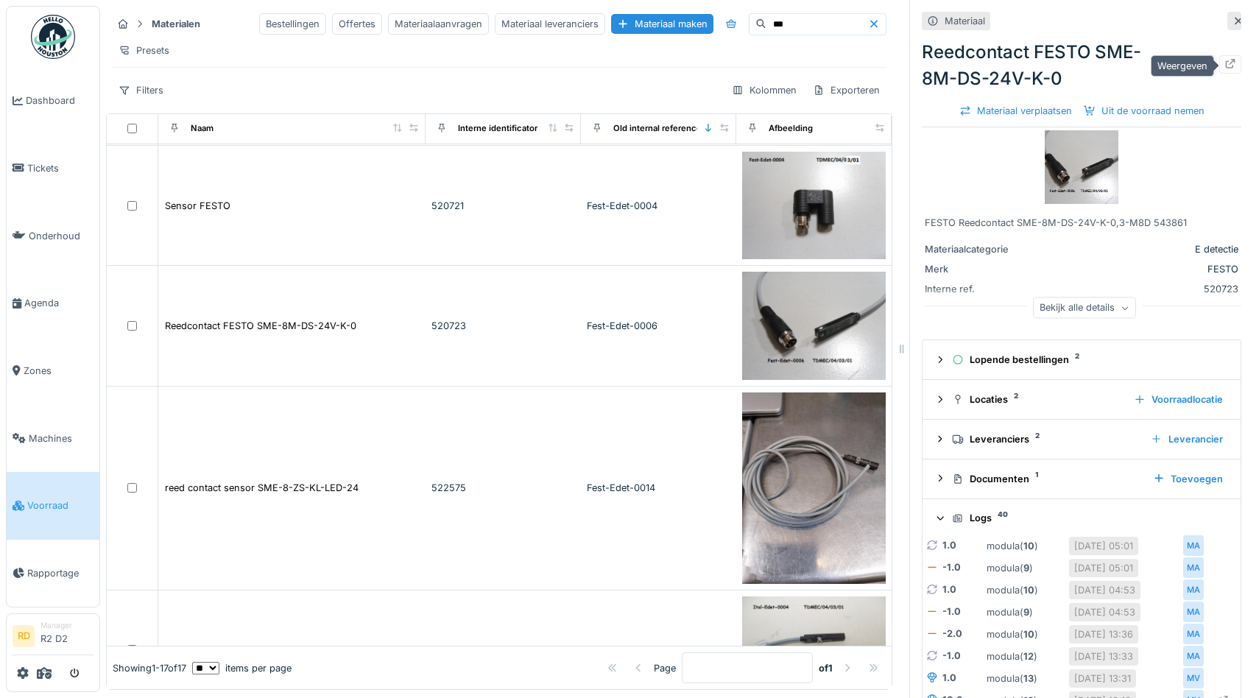
click at [1234, 64] on icon at bounding box center [1231, 64] width 12 height 10
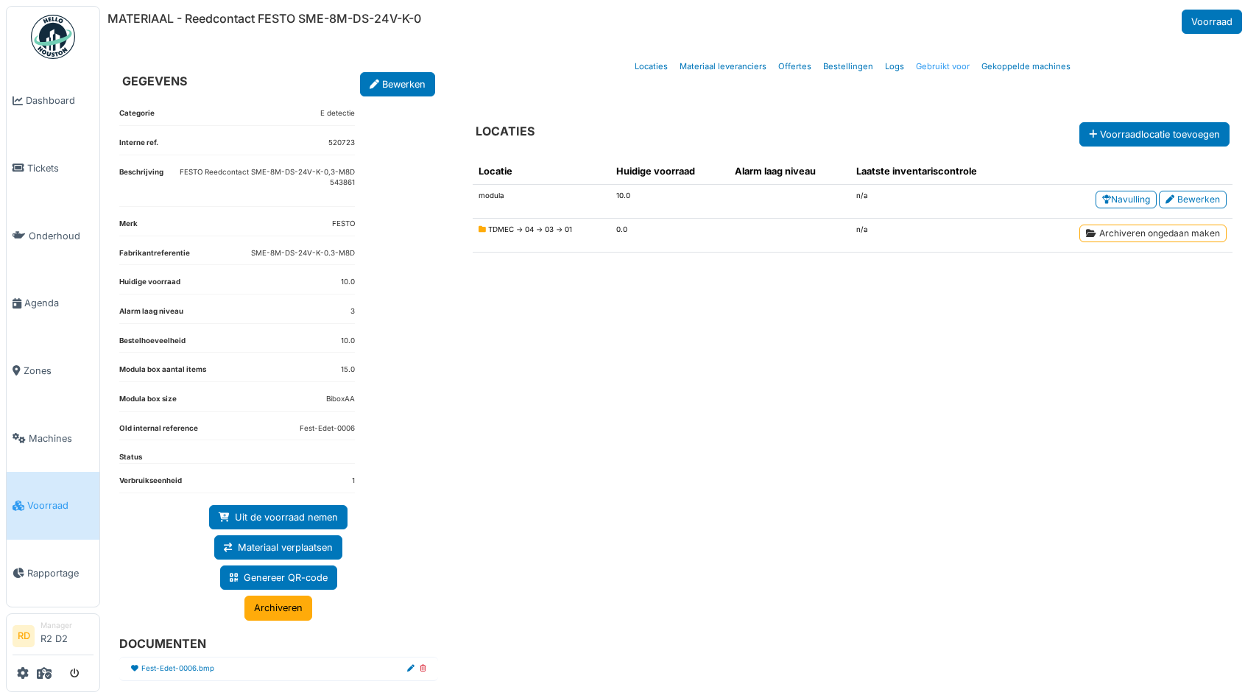
click at [922, 70] on link "Gebruikt voor" at bounding box center [943, 66] width 66 height 35
select select "***"
